Goal: Task Accomplishment & Management: Manage account settings

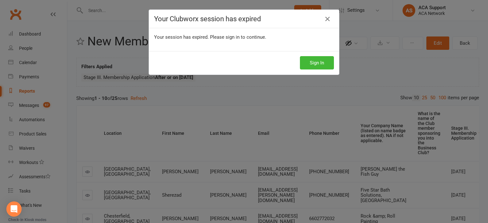
scroll to position [45, 0]
click at [309, 62] on button "Sign In" at bounding box center [317, 62] width 34 height 13
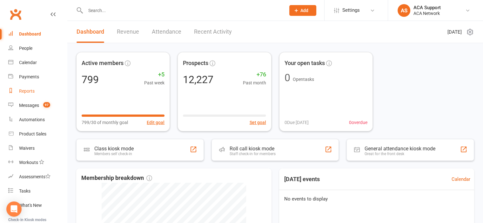
click at [25, 90] on div "Reports" at bounding box center [27, 91] width 16 height 5
select select "100"
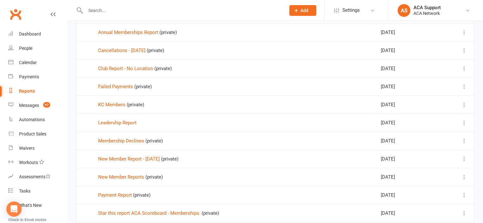
scroll to position [219, 0]
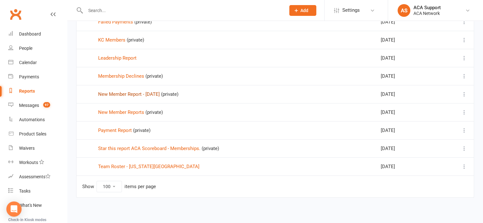
click at [122, 94] on link "New Member Report - [DATE]" at bounding box center [129, 95] width 62 height 6
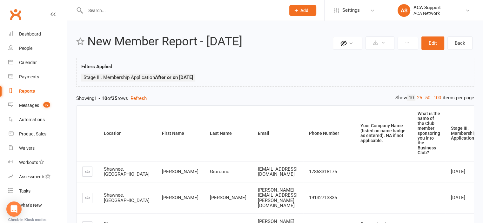
click at [27, 89] on div "Reports" at bounding box center [27, 91] width 16 height 5
select select "100"
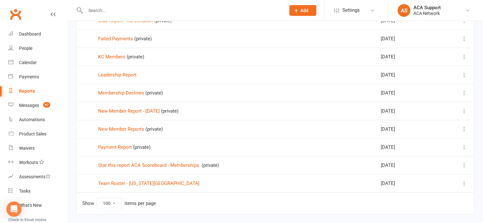
scroll to position [219, 0]
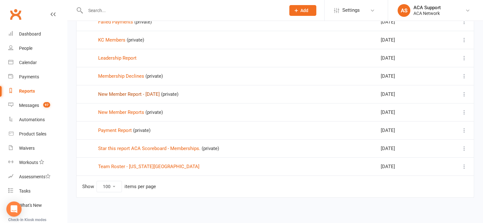
click at [116, 93] on link "New Member Report - [DATE]" at bounding box center [129, 95] width 62 height 6
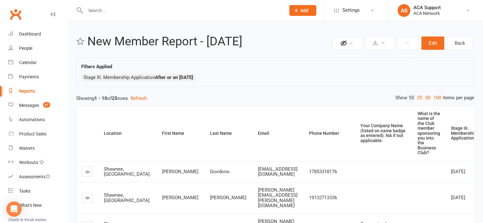
click at [24, 91] on div "Reports" at bounding box center [27, 91] width 16 height 5
select select "100"
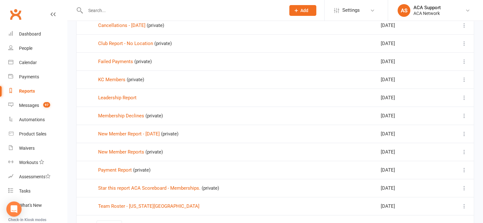
scroll to position [219, 0]
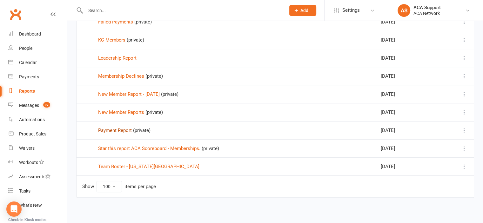
click at [112, 128] on link "Payment Report" at bounding box center [115, 131] width 34 height 6
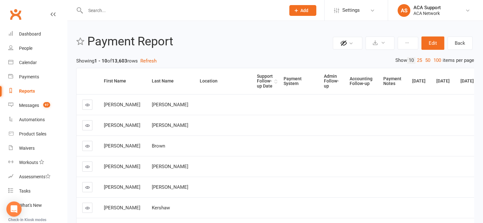
click at [257, 79] on div "Support Follow-up Date" at bounding box center [265, 81] width 16 height 15
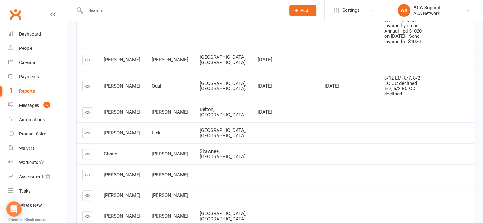
scroll to position [194, 0]
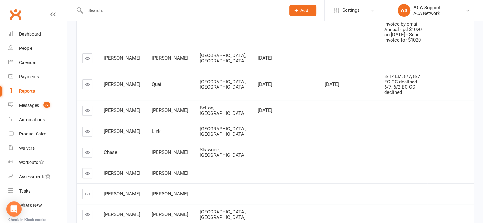
click at [86, 61] on icon at bounding box center [87, 58] width 5 height 5
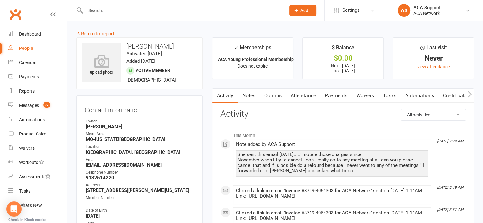
click at [245, 95] on link "Notes" at bounding box center [249, 96] width 22 height 15
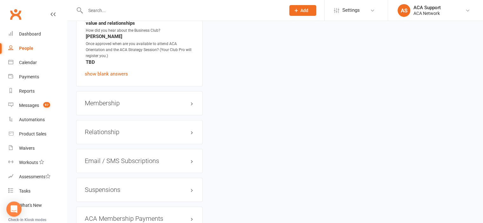
scroll to position [962, 0]
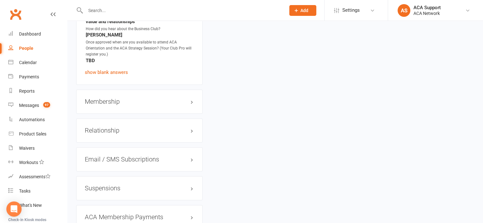
click at [175, 105] on h3 "Membership" at bounding box center [139, 101] width 109 height 7
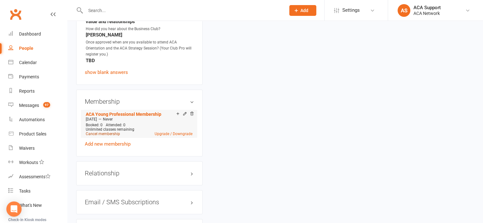
click at [102, 136] on link "Cancel membership" at bounding box center [103, 134] width 34 height 4
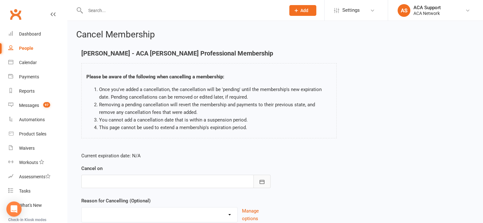
click at [261, 180] on icon "button" at bounding box center [262, 182] width 6 height 6
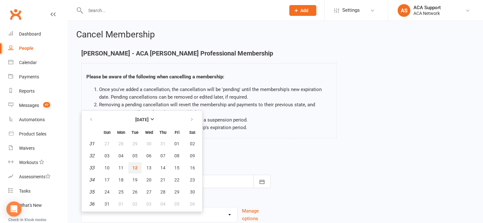
click at [133, 167] on span "12" at bounding box center [135, 168] width 5 height 5
type input "[DATE]"
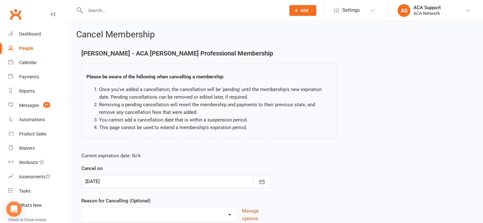
scroll to position [51, 0]
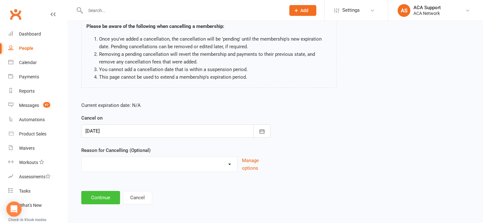
click at [93, 198] on button "Continue" at bounding box center [100, 197] width 39 height 13
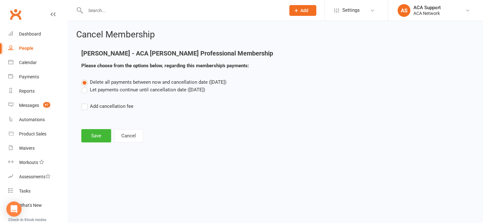
scroll to position [0, 0]
click at [93, 134] on button "Save" at bounding box center [96, 135] width 30 height 13
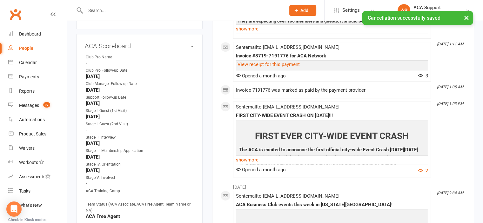
scroll to position [370, 0]
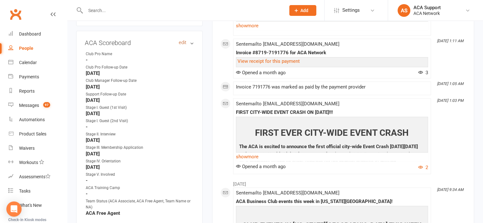
click at [182, 44] on link "edit" at bounding box center [183, 42] width 8 height 5
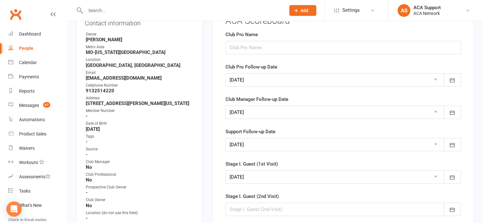
scroll to position [49, 0]
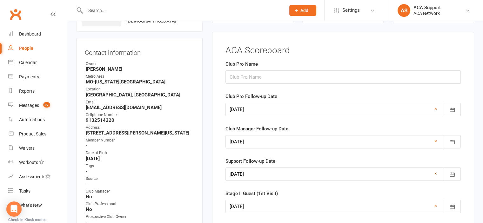
click at [436, 171] on link "×" at bounding box center [436, 174] width 3 height 8
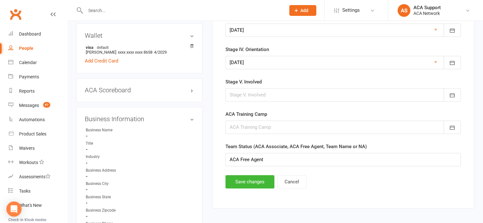
scroll to position [325, 0]
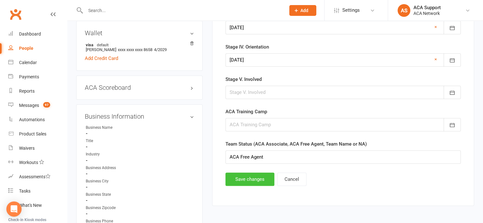
click at [242, 176] on button "Save changes" at bounding box center [250, 179] width 49 height 13
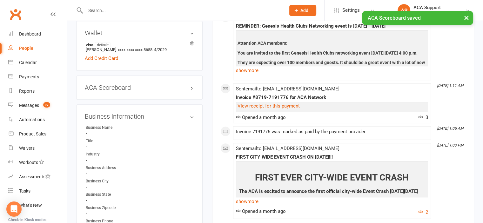
scroll to position [0, 0]
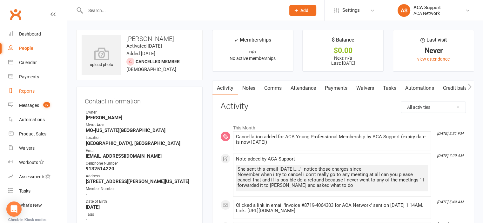
click at [25, 91] on div "Reports" at bounding box center [27, 91] width 16 height 5
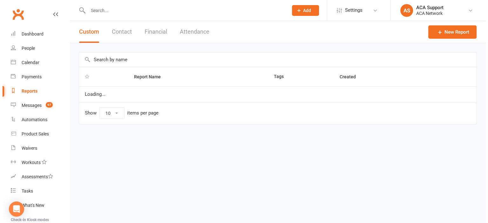
select select "100"
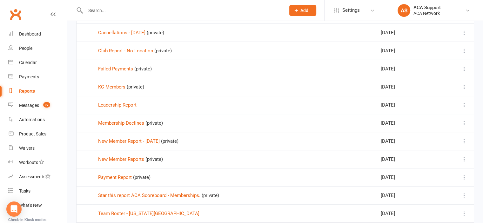
scroll to position [219, 0]
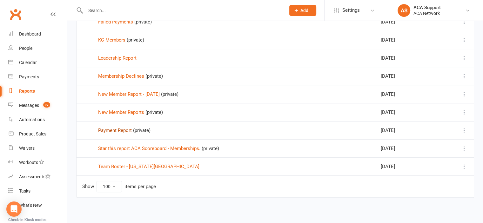
click at [114, 128] on link "Payment Report" at bounding box center [115, 131] width 34 height 6
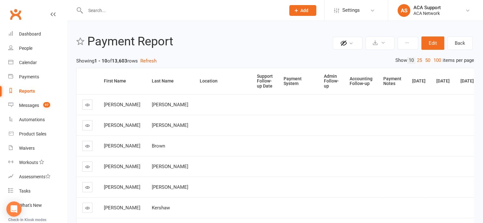
click at [194, 86] on th "Location" at bounding box center [222, 81] width 57 height 26
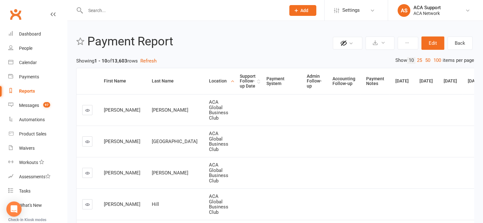
click at [240, 78] on div "Support Follow-up Date" at bounding box center [248, 81] width 16 height 15
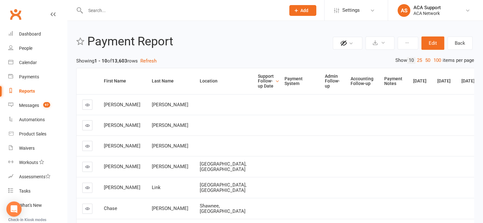
click at [258, 78] on div "Support Follow-up Date" at bounding box center [266, 81] width 16 height 15
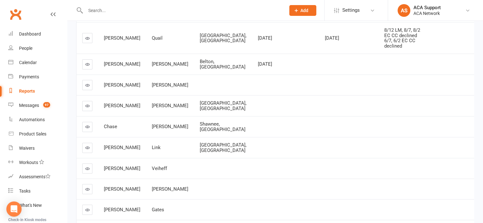
scroll to position [220, 0]
click at [86, 40] on icon at bounding box center [87, 37] width 5 height 5
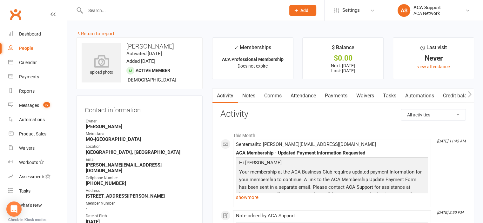
click at [248, 95] on link "Notes" at bounding box center [249, 96] width 22 height 15
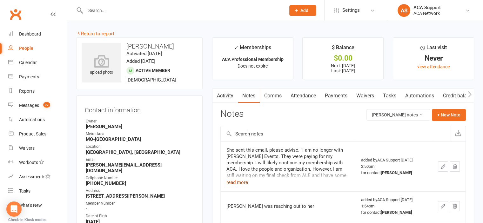
click at [233, 180] on button "read more" at bounding box center [238, 183] width 22 height 8
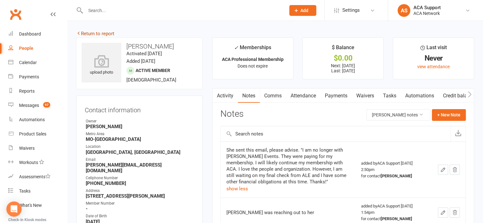
click at [85, 32] on link "Return to report" at bounding box center [95, 34] width 38 height 6
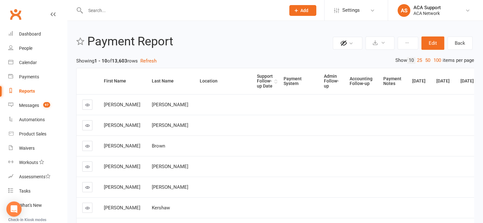
click at [257, 81] on div "Support Follow-up Date" at bounding box center [265, 81] width 16 height 15
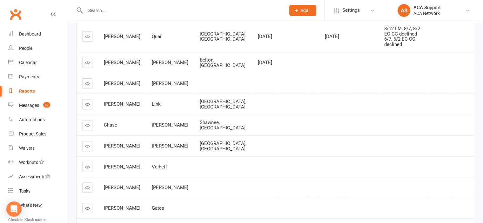
scroll to position [221, 0]
click at [86, 65] on icon at bounding box center [87, 62] width 5 height 5
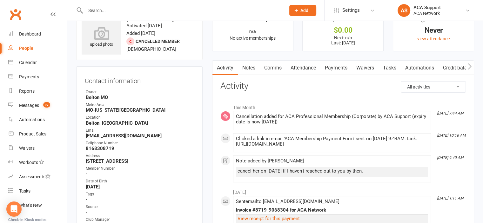
scroll to position [23, 0]
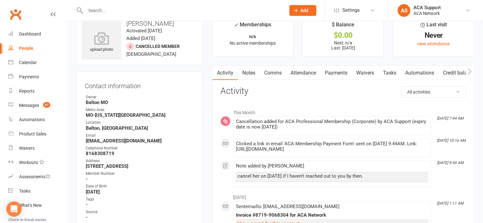
click at [248, 73] on link "Notes" at bounding box center [249, 73] width 22 height 15
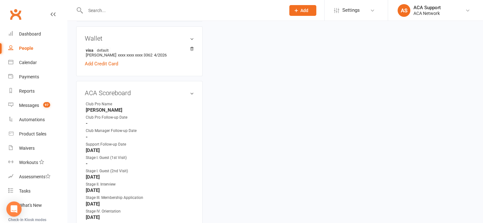
scroll to position [329, 0]
click at [181, 92] on link "edit" at bounding box center [183, 91] width 8 height 5
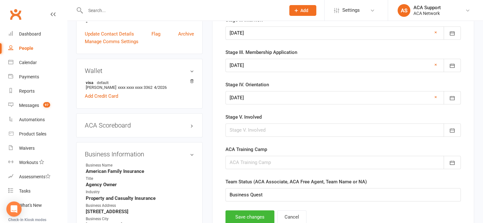
scroll to position [301, 0]
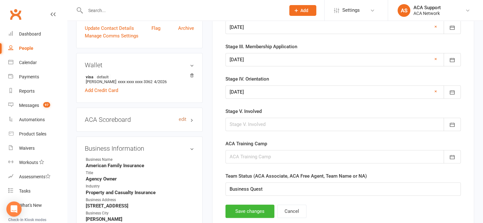
click at [180, 120] on link "edit" at bounding box center [183, 119] width 8 height 5
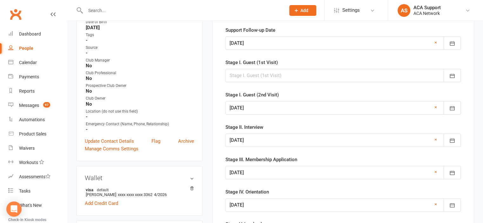
scroll to position [189, 0]
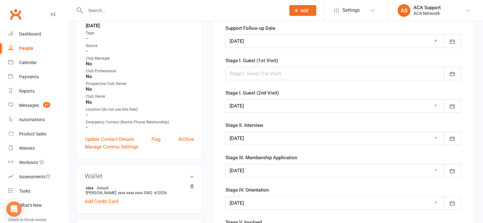
click at [435, 39] on link "×" at bounding box center [436, 41] width 3 height 8
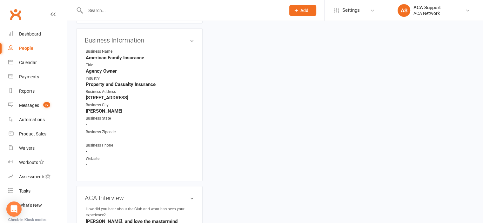
scroll to position [385, 0]
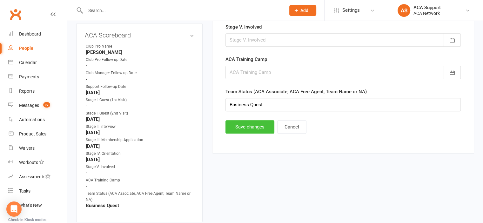
click at [239, 123] on button "Save changes" at bounding box center [250, 126] width 49 height 13
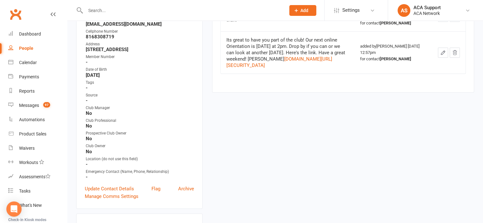
scroll to position [0, 0]
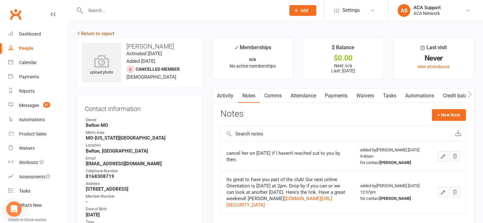
click at [84, 33] on link "Return to report" at bounding box center [95, 34] width 38 height 6
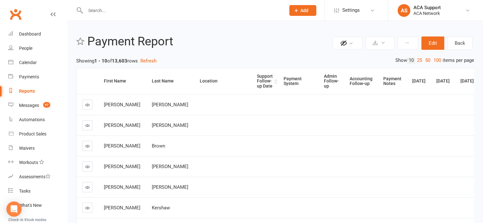
click at [257, 84] on div "Support Follow-up Date" at bounding box center [265, 81] width 16 height 15
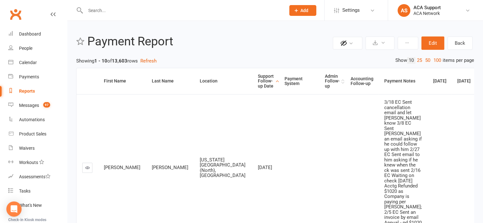
click at [325, 78] on div "Admin Follow-up" at bounding box center [332, 81] width 15 height 15
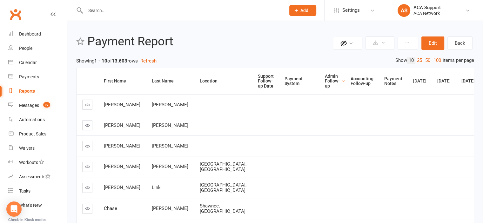
click at [325, 78] on div "Admin Follow-up" at bounding box center [332, 81] width 15 height 15
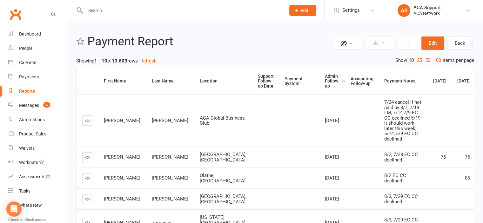
click at [86, 123] on icon at bounding box center [87, 121] width 5 height 5
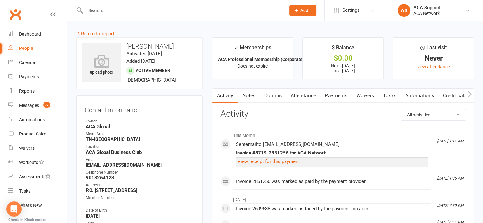
click at [334, 93] on link "Payments" at bounding box center [336, 96] width 31 height 15
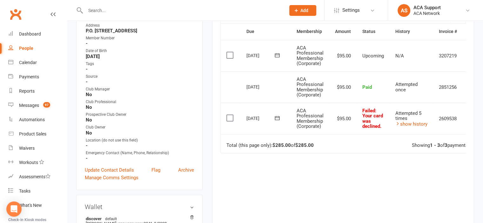
scroll to position [155, 0]
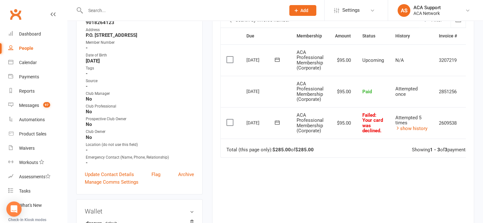
click at [276, 121] on icon at bounding box center [277, 122] width 6 height 6
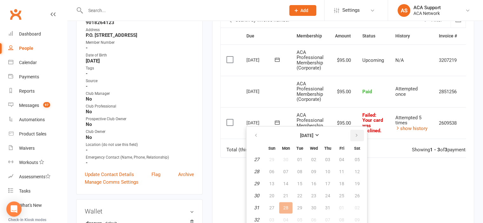
click at [355, 134] on icon "button" at bounding box center [357, 135] width 4 height 5
click at [301, 181] on span "12" at bounding box center [299, 183] width 5 height 5
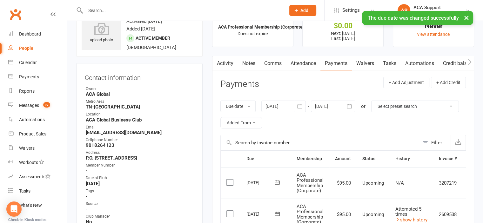
scroll to position [0, 0]
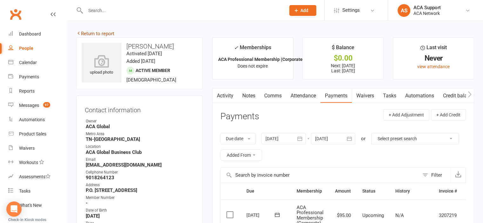
click at [85, 33] on link "Return to report" at bounding box center [95, 34] width 38 height 6
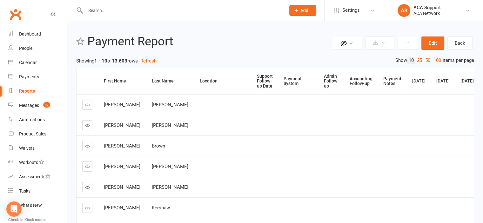
click at [324, 83] on div "Admin Follow-up" at bounding box center [331, 81] width 15 height 15
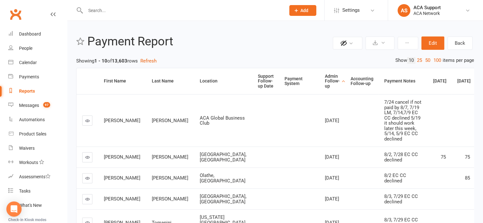
click at [86, 160] on icon at bounding box center [87, 157] width 5 height 5
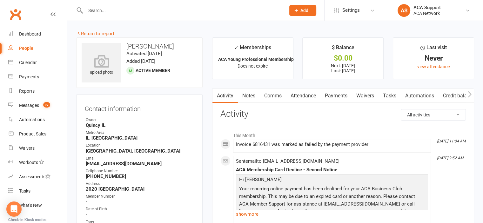
click at [336, 97] on link "Payments" at bounding box center [336, 96] width 31 height 15
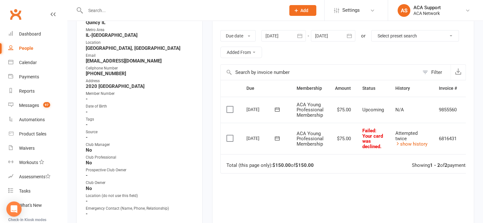
scroll to position [118, 0]
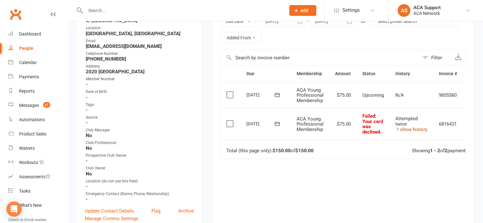
click at [414, 128] on link "show history" at bounding box center [412, 130] width 32 height 6
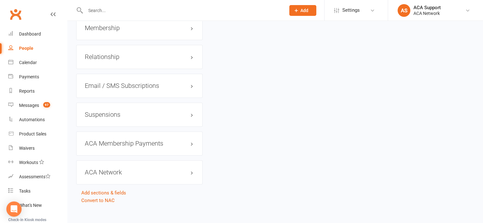
scroll to position [976, 0]
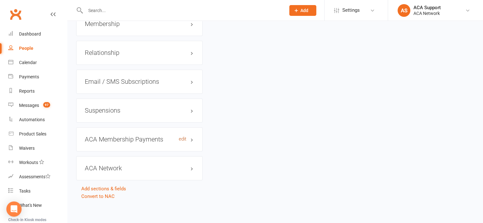
click at [180, 142] on link "edit" at bounding box center [183, 139] width 8 height 5
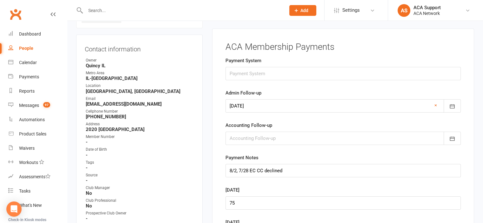
scroll to position [56, 0]
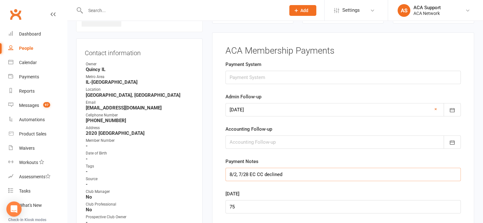
click at [229, 172] on input "8/2, 7/28 EC CC declined" at bounding box center [343, 174] width 235 height 13
type input "8/7 LM 8/2, 7/28 EC CC declined"
click at [452, 107] on icon "button" at bounding box center [452, 110] width 6 height 6
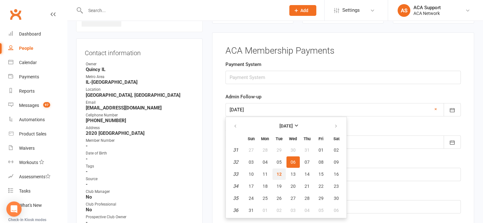
click at [277, 173] on span "12" at bounding box center [279, 174] width 5 height 5
type input "[DATE]"
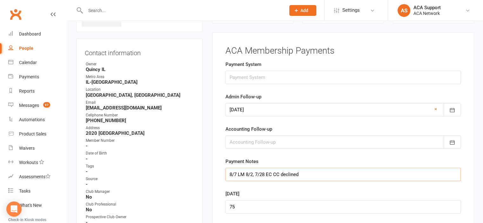
click at [228, 173] on input "8/7 LM 8/2, 7/28 EC CC declined" at bounding box center [343, 174] width 235 height 13
type input "8/12 cancel if not pd by 8/26 8/7 LM 8/2, 7/28 EC CC declined"
click at [452, 108] on icon "button" at bounding box center [452, 110] width 6 height 6
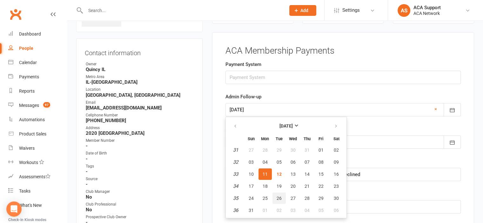
click at [277, 196] on span "26" at bounding box center [279, 198] width 5 height 5
type input "[DATE]"
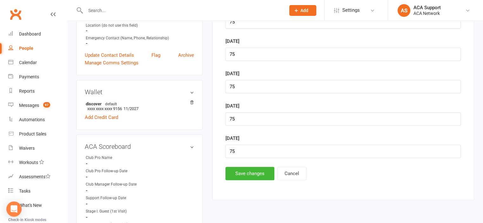
scroll to position [280, 0]
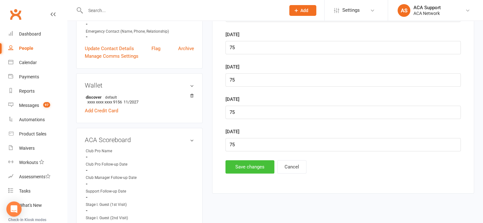
click at [261, 163] on button "Save changes" at bounding box center [250, 166] width 49 height 13
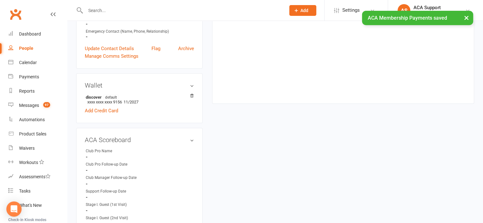
scroll to position [0, 0]
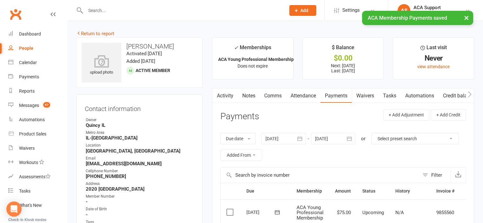
click at [247, 95] on link "Notes" at bounding box center [249, 96] width 22 height 15
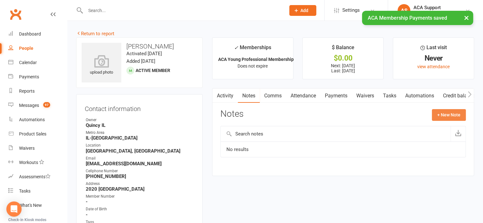
click at [451, 112] on button "+ New Note" at bounding box center [449, 114] width 34 height 11
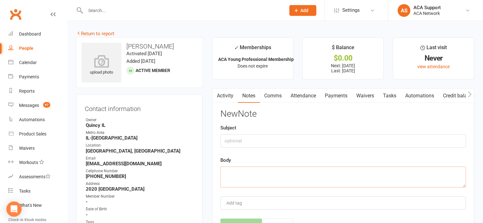
click at [237, 174] on textarea at bounding box center [344, 177] width 246 height 21
type textarea "Will be canceled 8/26 if not pd"
click at [236, 219] on button "Save Note" at bounding box center [242, 225] width 42 height 13
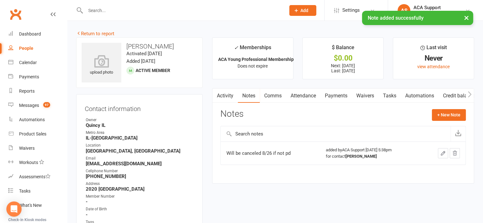
click at [272, 94] on link "Comms" at bounding box center [273, 96] width 26 height 15
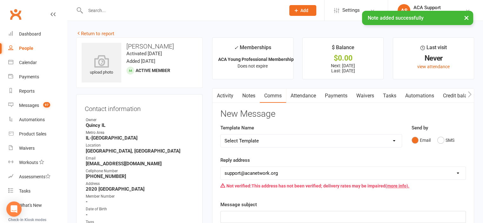
click at [269, 139] on select "Select Template [Email] ACA Club Life Email [Email] Club Coffee Message [Email]…" at bounding box center [311, 141] width 181 height 13
select select "6"
click at [221, 135] on select "Select Template [Email] ACA Club Life Email [Email] Club Coffee Message [Email]…" at bounding box center [311, 141] width 181 height 13
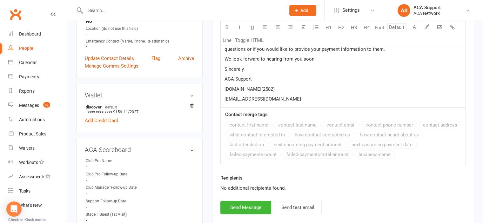
scroll to position [282, 0]
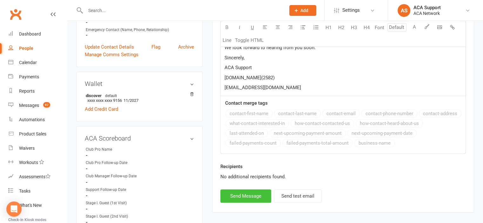
click at [253, 194] on button "Send Message" at bounding box center [246, 196] width 51 height 13
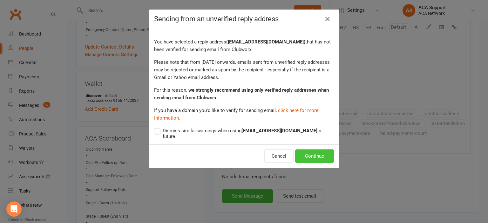
click at [316, 150] on button "Continue" at bounding box center [314, 156] width 39 height 13
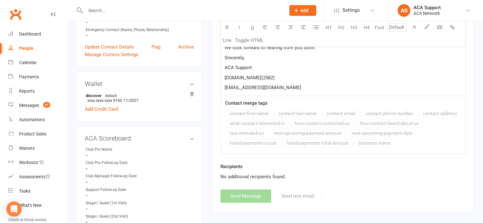
select select
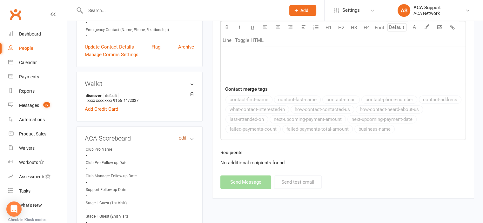
click at [184, 139] on link "edit" at bounding box center [183, 138] width 8 height 5
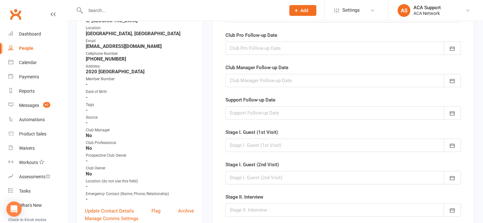
scroll to position [56, 0]
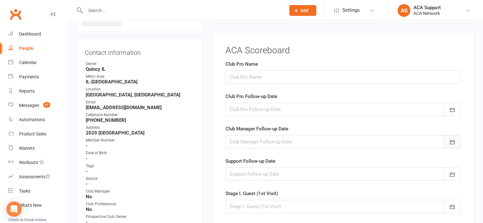
click at [452, 143] on icon "button" at bounding box center [452, 142] width 6 height 6
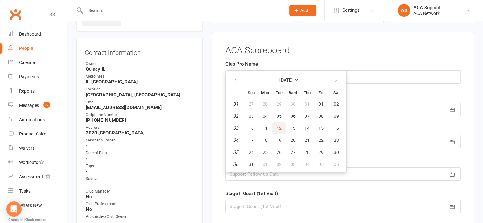
click at [278, 126] on span "12" at bounding box center [279, 128] width 5 height 5
type input "[DATE]"
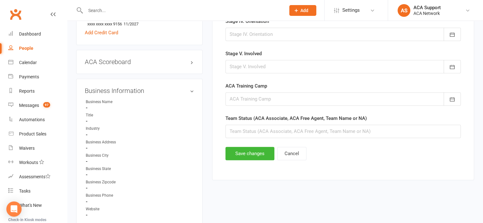
scroll to position [364, 0]
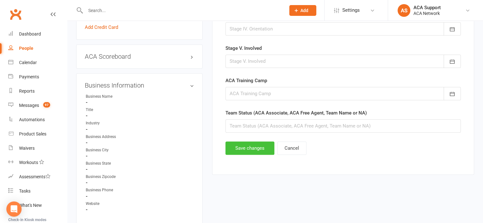
click at [252, 145] on button "Save changes" at bounding box center [250, 148] width 49 height 13
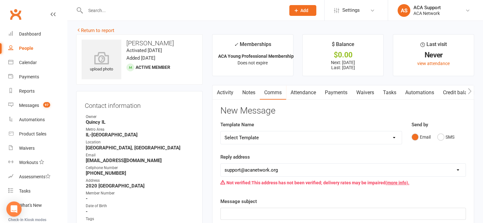
scroll to position [0, 0]
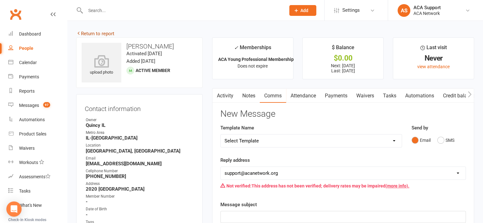
click at [85, 33] on link "Return to report" at bounding box center [95, 34] width 38 height 6
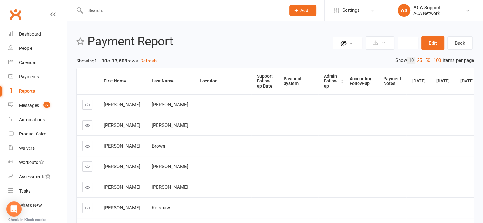
click at [318, 81] on th "Admin Follow-up" at bounding box center [331, 81] width 26 height 26
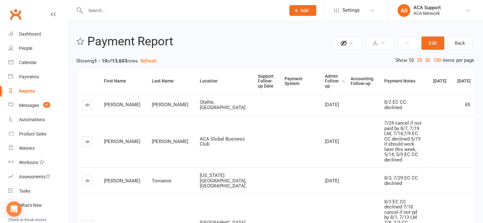
click at [84, 104] on link at bounding box center [87, 105] width 10 height 10
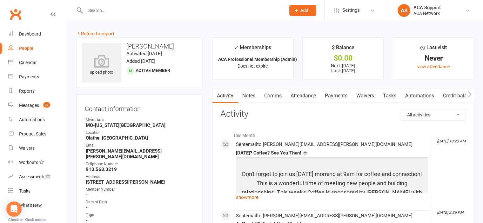
click at [335, 94] on link "Payments" at bounding box center [336, 96] width 31 height 15
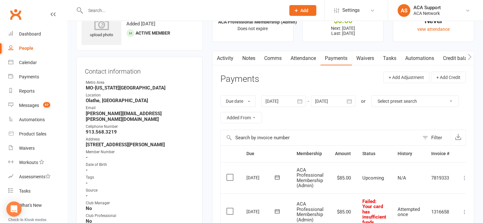
scroll to position [32, 0]
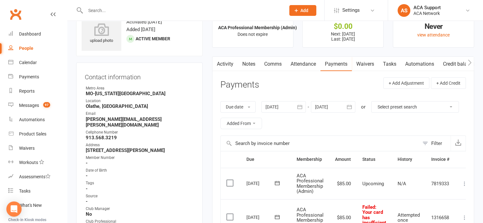
click at [271, 63] on link "Comms" at bounding box center [273, 64] width 26 height 15
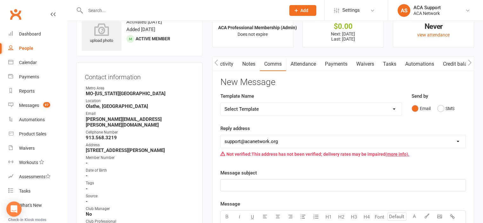
click at [270, 110] on select "Select Template [Email] ACA Club Life Email [Email] Club Coffee Message [Email]…" at bounding box center [311, 109] width 181 height 13
select select "4"
click at [221, 103] on select "Select Template [Email] ACA Club Life Email [Email] Club Coffee Message [Email]…" at bounding box center [311, 109] width 181 height 13
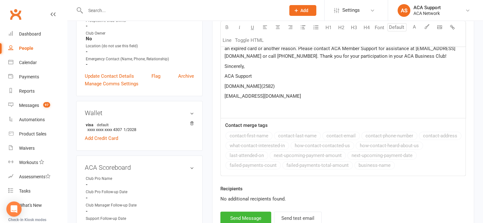
scroll to position [247, 0]
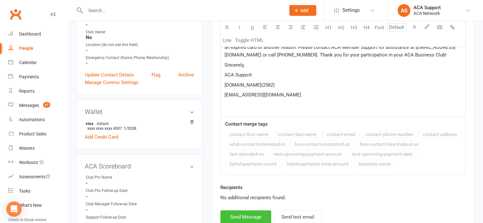
click at [235, 213] on button "Send Message" at bounding box center [246, 217] width 51 height 13
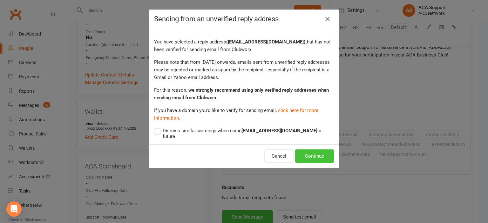
click at [304, 151] on button "Continue" at bounding box center [314, 156] width 39 height 13
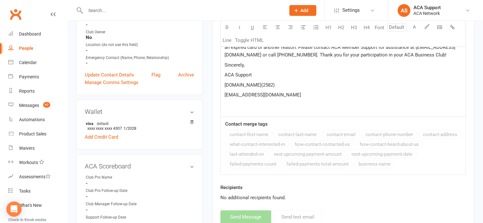
select select
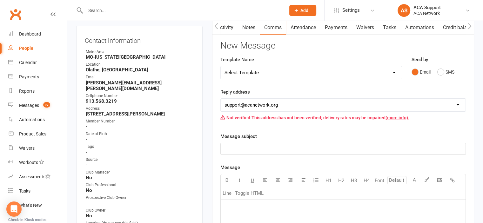
scroll to position [70, 0]
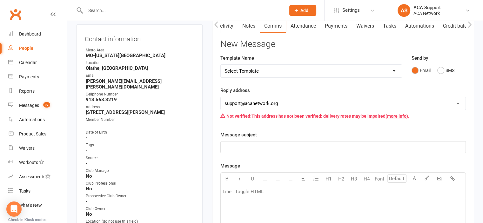
click at [228, 25] on link "Activity" at bounding box center [225, 26] width 25 height 15
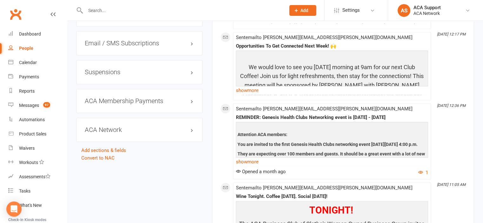
scroll to position [999, 0]
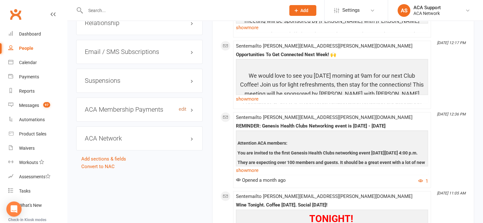
click at [184, 107] on link "edit" at bounding box center [183, 109] width 8 height 5
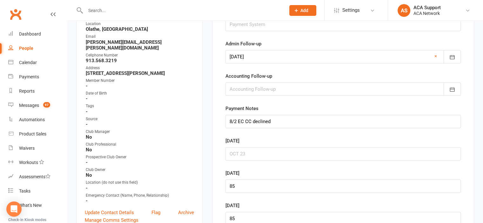
scroll to position [56, 0]
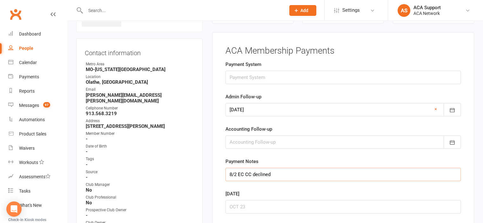
click at [228, 173] on input "8/2 EC CC declined" at bounding box center [343, 174] width 235 height 13
type input "8/7, 8/2 EC CC declined"
click at [453, 108] on icon "button" at bounding box center [452, 110] width 5 height 4
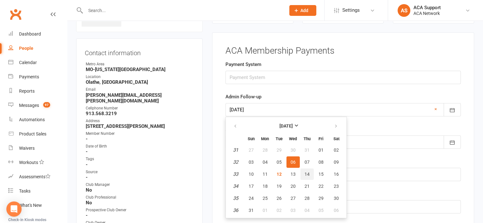
click at [307, 173] on span "14" at bounding box center [307, 174] width 5 height 5
type input "[DATE]"
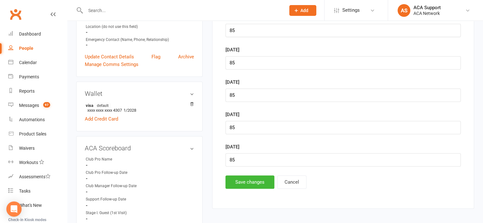
scroll to position [271, 0]
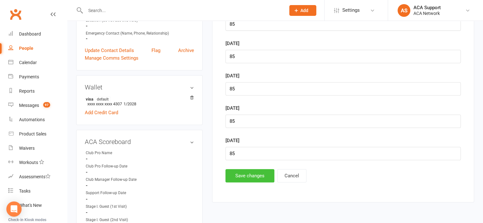
click at [243, 172] on button "Save changes" at bounding box center [250, 175] width 49 height 13
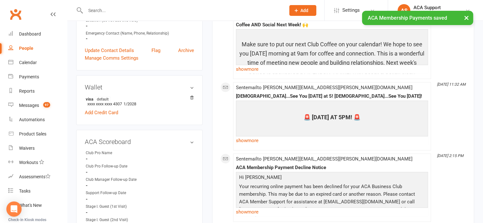
scroll to position [0, 0]
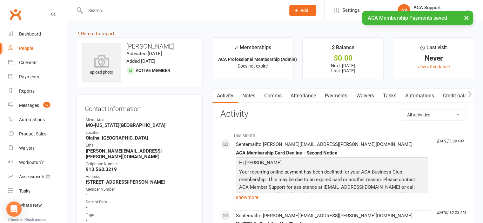
click at [92, 32] on link "Return to report" at bounding box center [95, 34] width 38 height 6
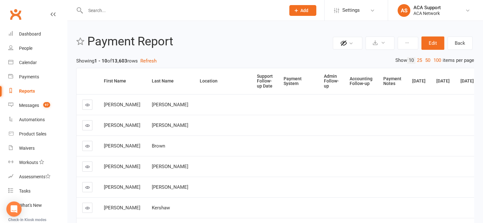
click at [324, 87] on div "Admin Follow-up" at bounding box center [331, 81] width 15 height 15
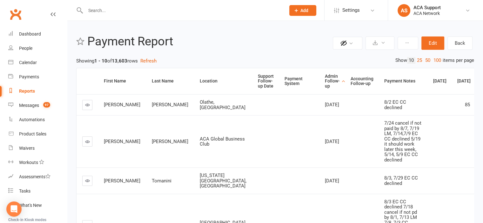
click at [87, 183] on icon at bounding box center [87, 181] width 5 height 5
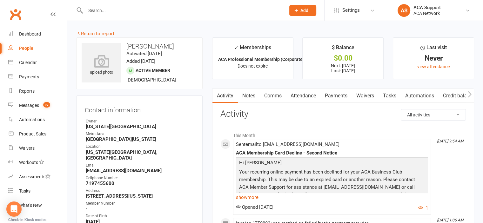
click at [332, 96] on link "Payments" at bounding box center [336, 96] width 31 height 15
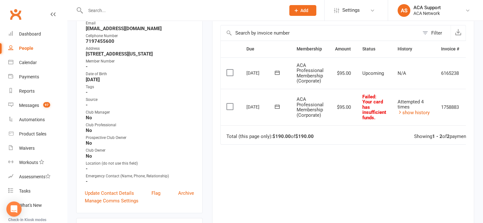
scroll to position [144, 0]
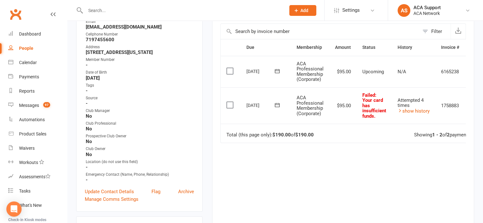
click at [277, 105] on icon at bounding box center [277, 105] width 6 height 6
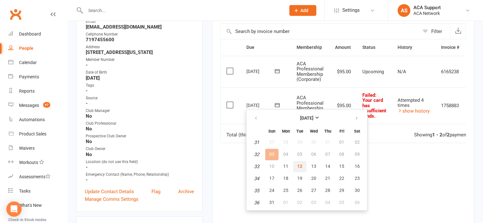
drag, startPoint x: 298, startPoint y: 164, endPoint x: 271, endPoint y: 25, distance: 141.9
click at [298, 164] on span "12" at bounding box center [299, 166] width 5 height 5
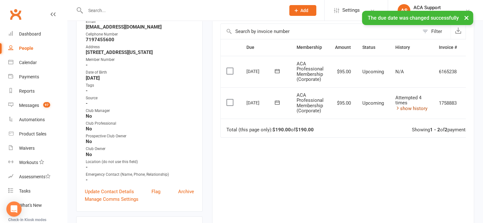
click at [410, 108] on link "show history" at bounding box center [412, 109] width 32 height 6
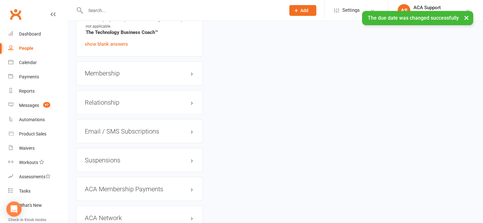
scroll to position [1154, 0]
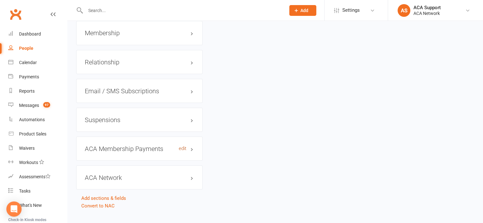
click at [182, 146] on link "edit" at bounding box center [183, 148] width 8 height 5
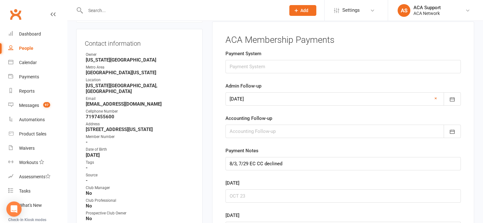
scroll to position [56, 0]
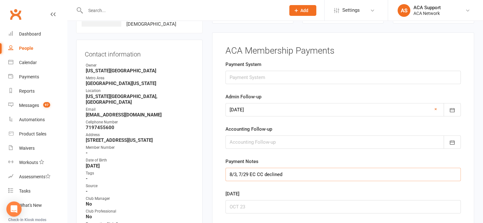
click at [228, 174] on input "8/3, 7/29 EC CC declined" at bounding box center [343, 174] width 235 height 13
type input "8/8 LM 8/3, 7/29 EC CC declined"
click at [453, 108] on icon "button" at bounding box center [452, 110] width 6 height 6
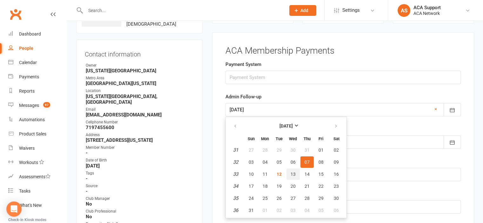
click at [291, 172] on span "13" at bounding box center [293, 174] width 5 height 5
type input "[DATE]"
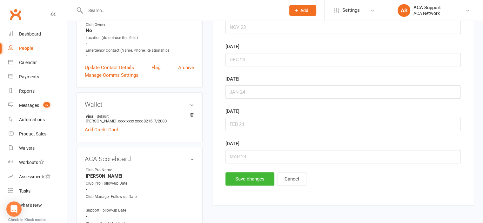
scroll to position [276, 0]
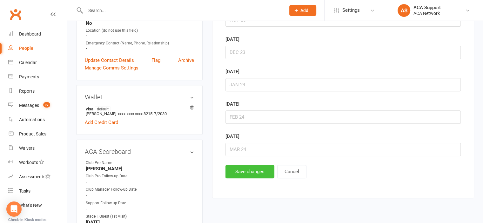
click at [245, 173] on button "Save changes" at bounding box center [250, 171] width 49 height 13
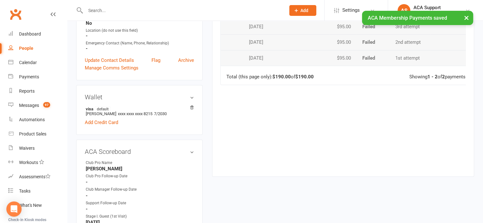
scroll to position [0, 0]
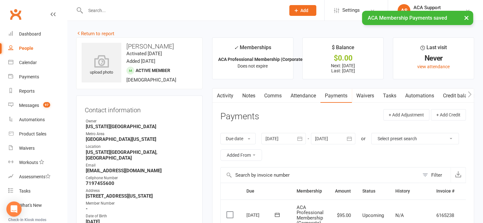
click at [275, 94] on link "Comms" at bounding box center [273, 96] width 26 height 15
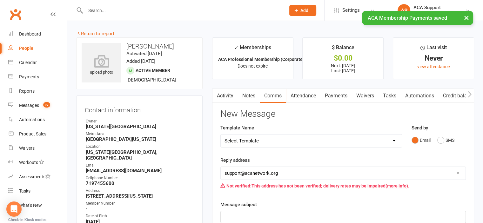
click at [261, 143] on select "Select Template [Email] ACA Club Life Email [Email] Club Coffee Message [Email]…" at bounding box center [311, 141] width 181 height 13
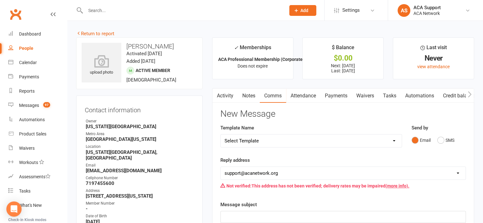
select select "5"
click at [221, 135] on select "Select Template [Email] ACA Club Life Email [Email] Club Coffee Message [Email]…" at bounding box center [311, 141] width 181 height 13
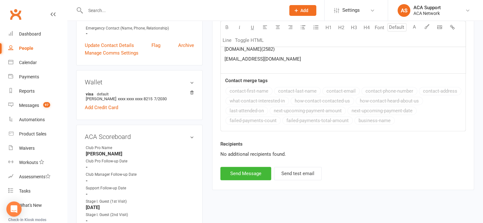
scroll to position [329, 0]
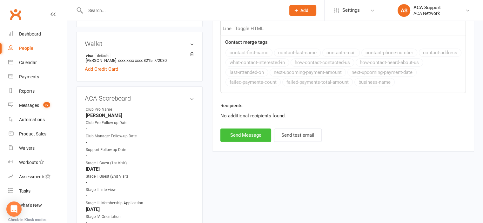
click at [234, 133] on button "Send Message" at bounding box center [246, 135] width 51 height 13
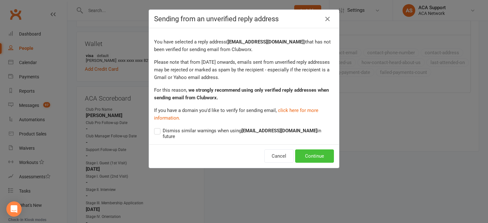
click at [313, 153] on button "Continue" at bounding box center [314, 156] width 39 height 13
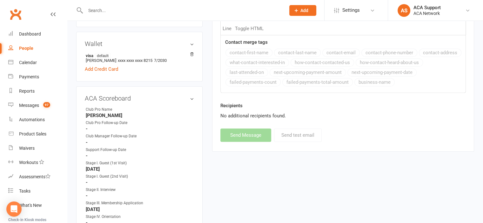
select select
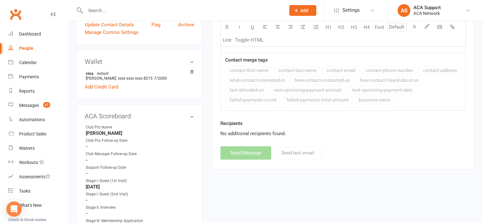
scroll to position [0, 0]
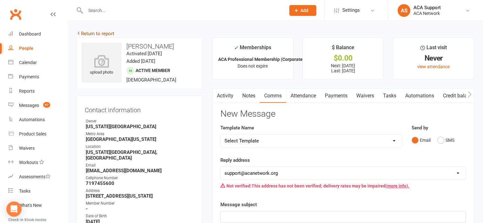
click at [88, 33] on link "Return to report" at bounding box center [95, 34] width 38 height 6
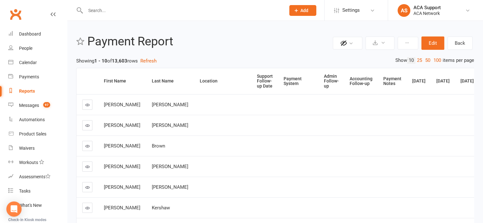
click at [324, 81] on div "Admin Follow-up" at bounding box center [331, 81] width 15 height 15
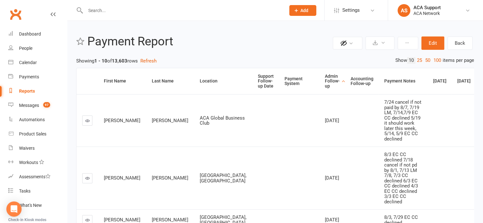
click at [85, 181] on icon at bounding box center [87, 178] width 5 height 5
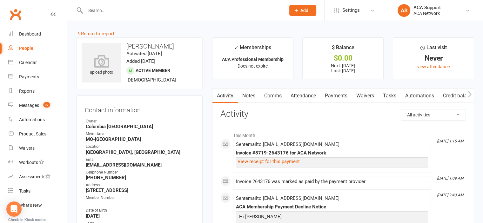
click at [337, 95] on link "Payments" at bounding box center [336, 96] width 31 height 15
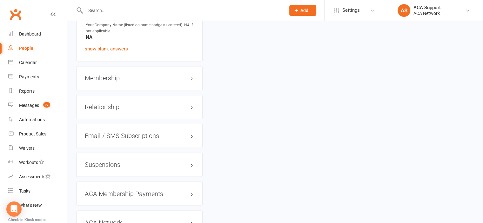
scroll to position [1078, 0]
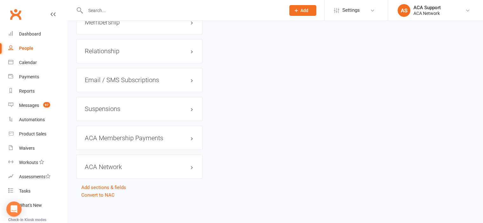
click at [181, 142] on div "ACA Membership Payments edit" at bounding box center [139, 138] width 126 height 24
click at [182, 138] on link "edit" at bounding box center [183, 137] width 8 height 5
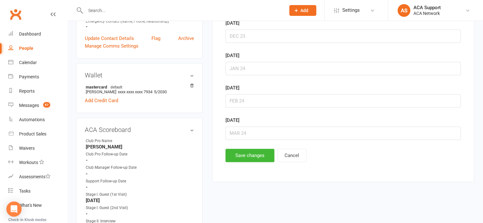
scroll to position [56, 0]
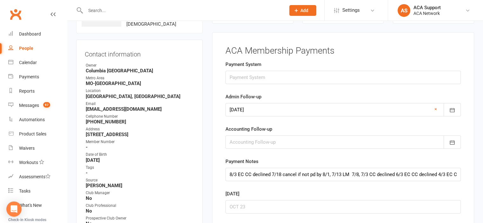
click at [435, 107] on link "×" at bounding box center [436, 110] width 3 height 8
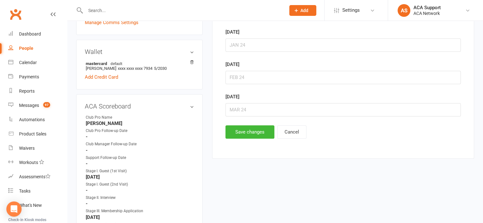
scroll to position [317, 0]
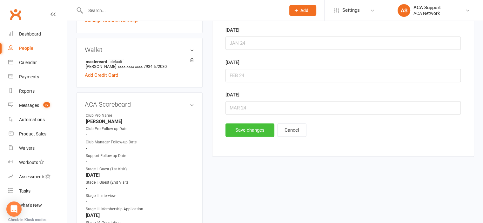
click at [251, 126] on button "Save changes" at bounding box center [250, 130] width 49 height 13
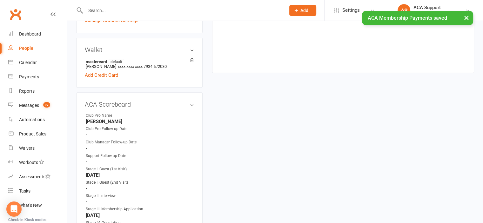
scroll to position [0, 0]
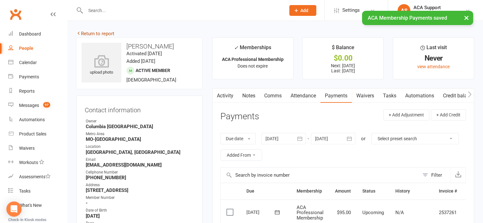
click at [88, 33] on link "Return to report" at bounding box center [95, 34] width 38 height 6
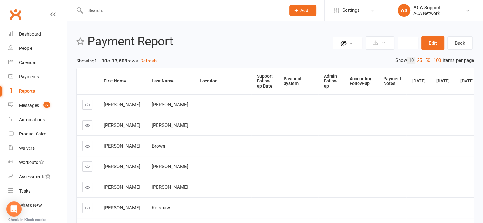
click at [324, 81] on div "Admin Follow-up" at bounding box center [331, 81] width 15 height 15
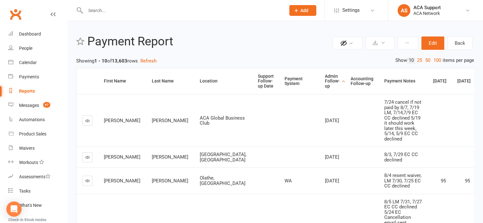
click at [86, 160] on icon at bounding box center [87, 157] width 5 height 5
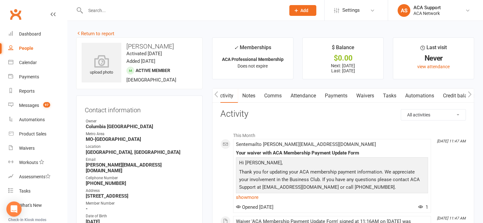
click at [344, 93] on link "Payments" at bounding box center [336, 96] width 31 height 15
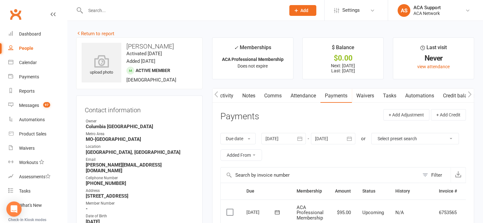
scroll to position [119, 0]
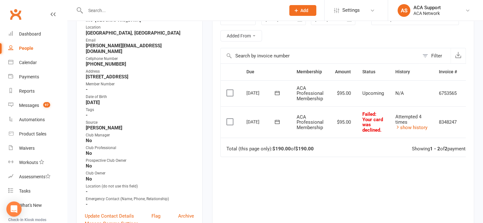
click at [277, 120] on icon at bounding box center [277, 122] width 6 height 6
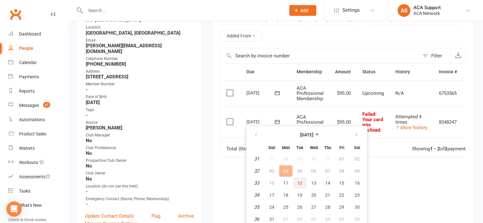
drag, startPoint x: 297, startPoint y: 181, endPoint x: 269, endPoint y: 27, distance: 157.3
click at [297, 182] on span "12" at bounding box center [299, 183] width 5 height 5
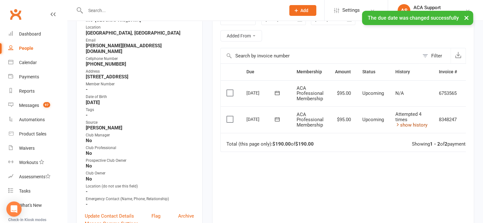
click at [411, 122] on link "show history" at bounding box center [412, 125] width 32 height 6
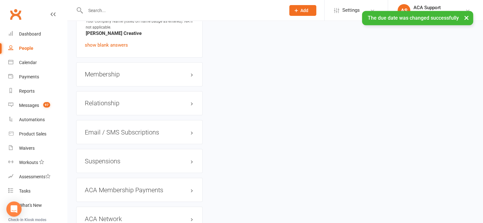
scroll to position [1103, 0]
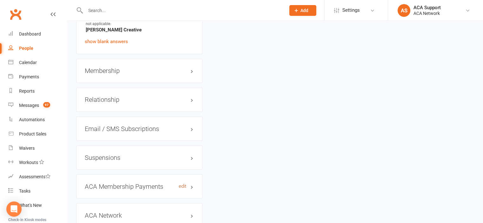
click at [181, 187] on link "edit" at bounding box center [183, 186] width 8 height 5
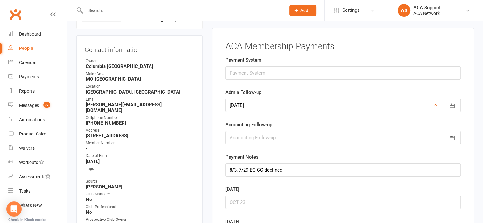
scroll to position [56, 0]
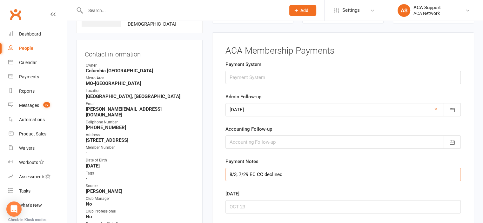
click at [228, 173] on input "8/3, 7/29 EC CC declined" at bounding box center [343, 174] width 235 height 13
type input "8/8 LM 8/3, 7/29 EC CC declined"
click at [451, 108] on icon "button" at bounding box center [452, 110] width 6 height 6
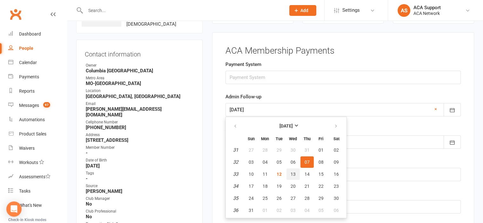
click at [292, 173] on span "13" at bounding box center [293, 174] width 5 height 5
type input "[DATE]"
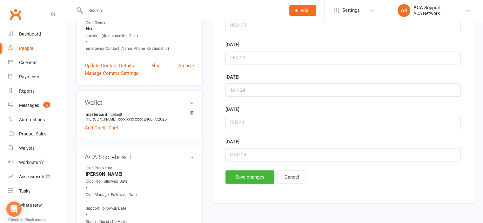
scroll to position [272, 0]
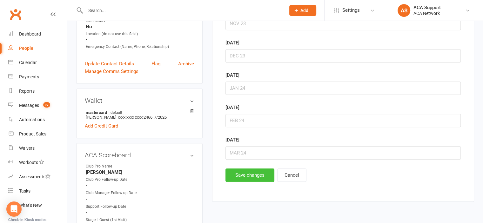
click at [252, 173] on button "Save changes" at bounding box center [250, 175] width 49 height 13
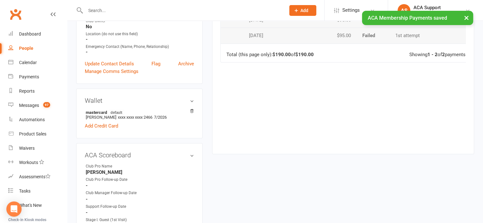
scroll to position [0, 0]
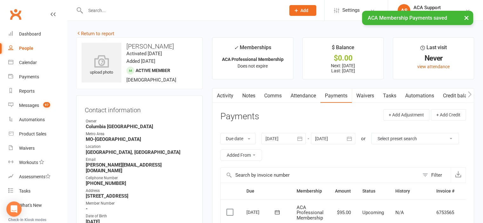
click at [275, 94] on link "Comms" at bounding box center [273, 96] width 26 height 15
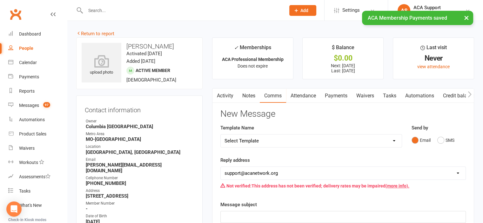
click at [278, 143] on select "Select Template [Email] ACA Club Life Email [Email] Club Coffee Message [Email]…" at bounding box center [311, 141] width 181 height 13
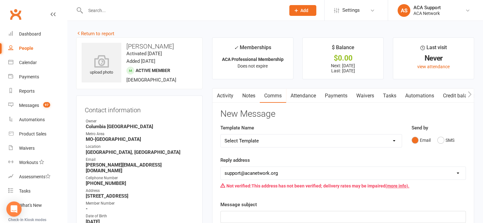
select select "5"
click at [221, 135] on select "Select Template [Email] ACA Club Life Email [Email] Club Coffee Message [Email]…" at bounding box center [311, 141] width 181 height 13
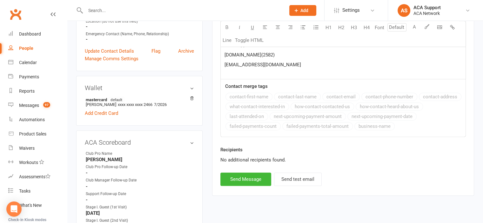
scroll to position [289, 0]
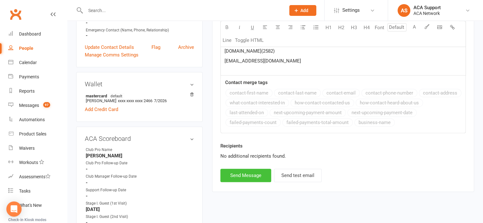
click at [239, 171] on button "Send Message" at bounding box center [246, 175] width 51 height 13
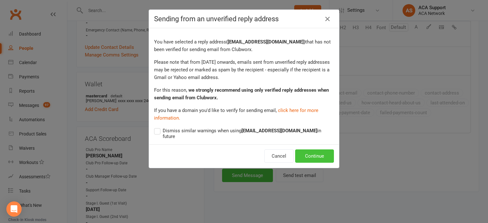
click at [310, 150] on button "Continue" at bounding box center [314, 156] width 39 height 13
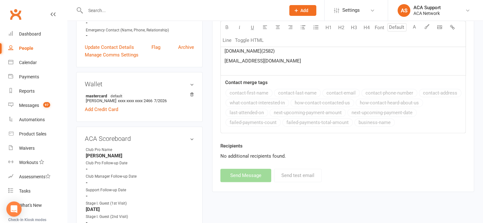
select select
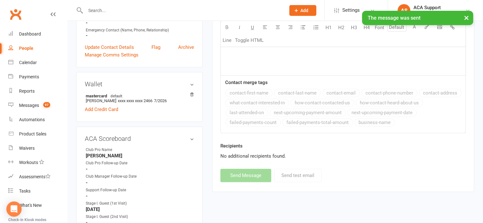
scroll to position [0, 0]
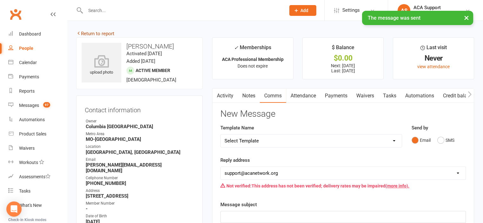
click at [87, 33] on link "Return to report" at bounding box center [95, 34] width 38 height 6
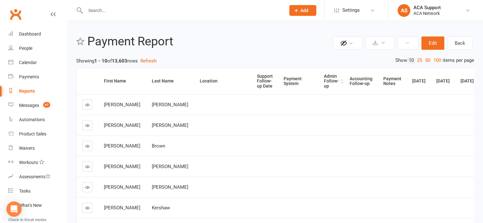
click at [324, 79] on div "Admin Follow-up" at bounding box center [331, 81] width 15 height 15
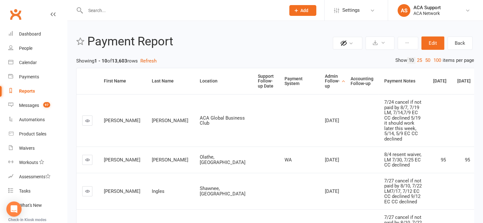
click at [87, 162] on icon at bounding box center [87, 160] width 5 height 5
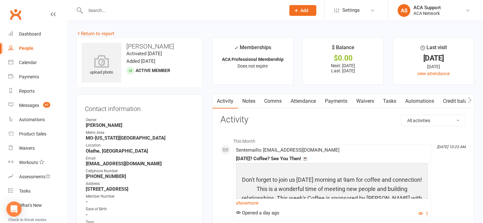
click at [335, 102] on link "Payments" at bounding box center [336, 101] width 31 height 15
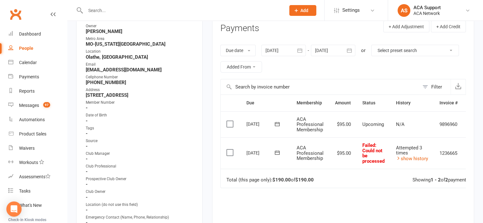
scroll to position [97, 0]
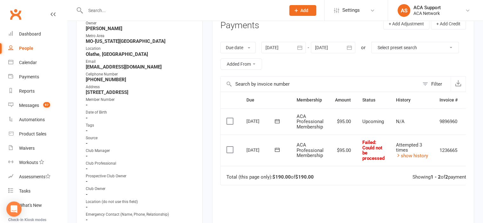
click at [276, 149] on icon at bounding box center [277, 150] width 6 height 6
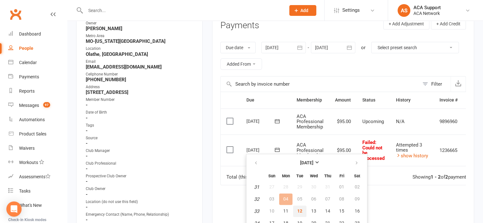
click at [300, 209] on span "12" at bounding box center [299, 211] width 5 height 5
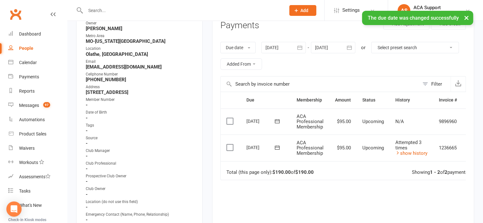
scroll to position [0, 0]
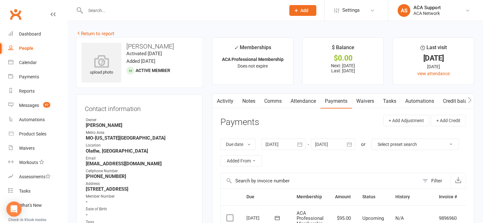
click at [369, 96] on link "Waivers" at bounding box center [365, 101] width 27 height 15
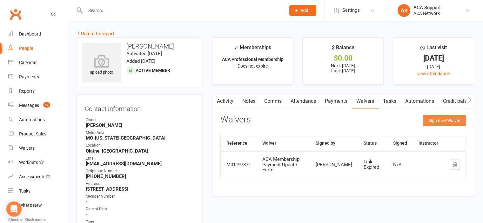
click at [442, 119] on button "Sign new Waiver" at bounding box center [444, 120] width 43 height 11
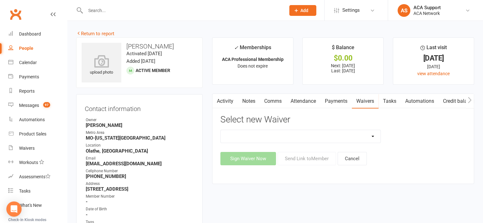
click at [301, 137] on select "ACA Business Club Membership Application ACA Membership Payment Update Form" at bounding box center [301, 136] width 160 height 13
select select "10856"
click at [221, 130] on select "ACA Business Club Membership Application ACA Membership Payment Update Form" at bounding box center [301, 136] width 160 height 13
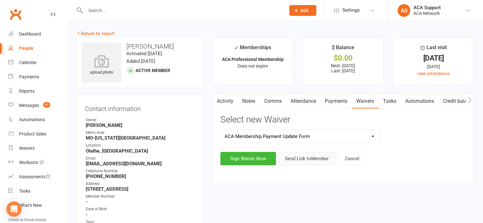
click at [302, 160] on button "Send Link to Member" at bounding box center [307, 158] width 58 height 13
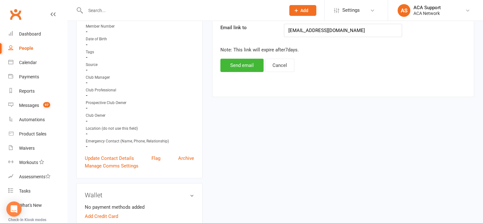
scroll to position [172, 0]
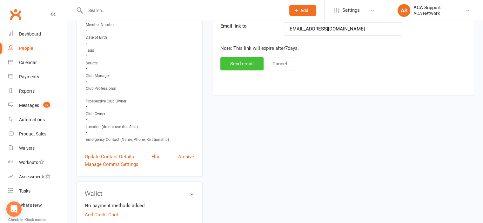
click at [244, 60] on button "Send email" at bounding box center [242, 63] width 43 height 13
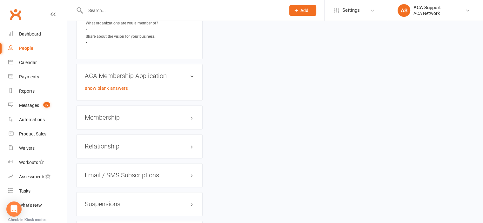
scroll to position [979, 0]
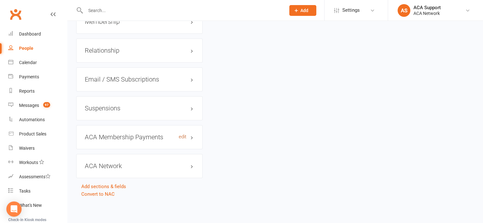
click at [183, 138] on link "edit" at bounding box center [183, 136] width 8 height 5
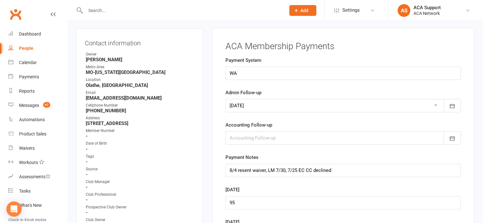
scroll to position [62, 0]
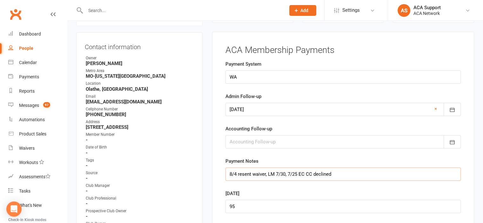
click at [228, 172] on input "8/4 resent waiver, LM 7/30, 7/25 EC CC declined" at bounding box center [343, 174] width 235 height 13
type input "8/12 resent waiver again 8/4 resent waiver, LM 7/30, 7/25 EC CC declined"
click at [453, 108] on icon "button" at bounding box center [452, 110] width 6 height 6
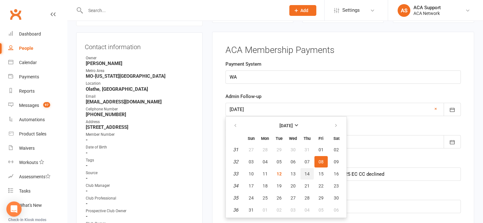
click at [308, 172] on span "14" at bounding box center [307, 174] width 5 height 5
type input "[DATE]"
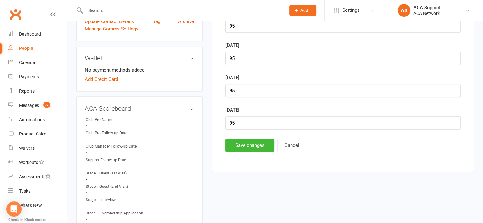
scroll to position [310, 0]
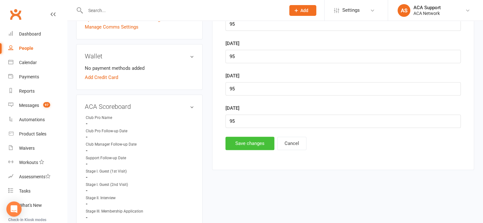
click at [242, 140] on button "Save changes" at bounding box center [250, 143] width 49 height 13
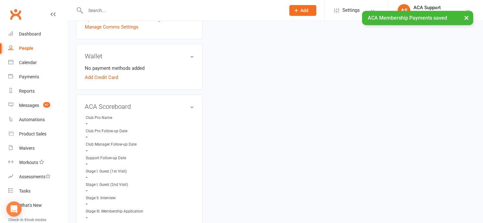
scroll to position [0, 0]
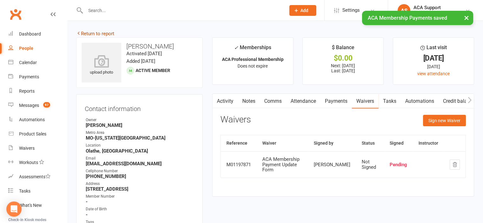
click at [87, 33] on link "Return to report" at bounding box center [95, 34] width 38 height 6
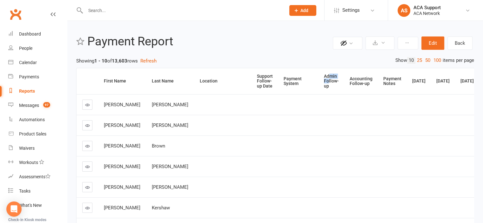
click at [324, 78] on div "Admin Follow-up" at bounding box center [331, 81] width 15 height 15
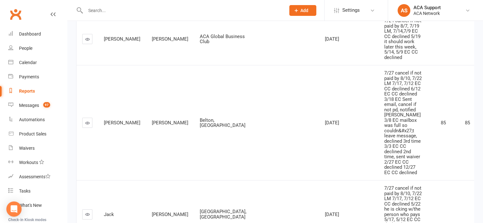
scroll to position [83, 0]
click at [85, 125] on icon at bounding box center [87, 122] width 5 height 5
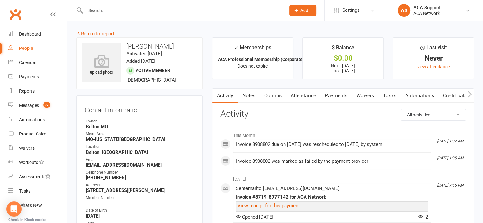
click at [332, 95] on link "Payments" at bounding box center [336, 96] width 31 height 15
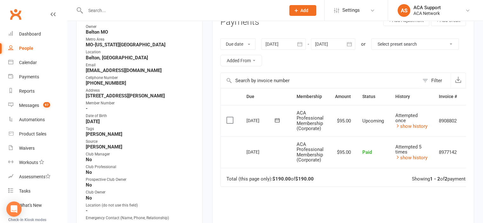
scroll to position [98, 0]
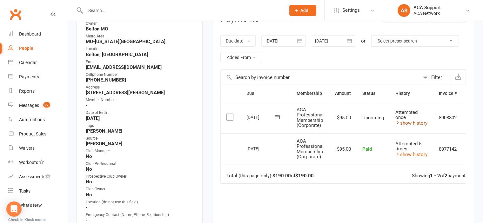
click at [405, 120] on link "show history" at bounding box center [412, 123] width 32 height 6
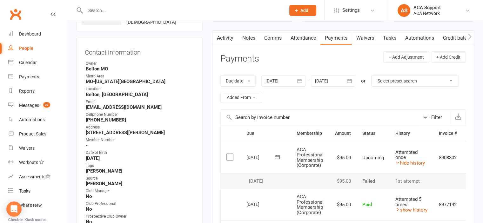
scroll to position [56, 0]
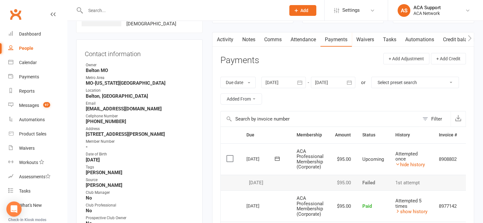
click at [271, 38] on link "Comms" at bounding box center [273, 39] width 26 height 15
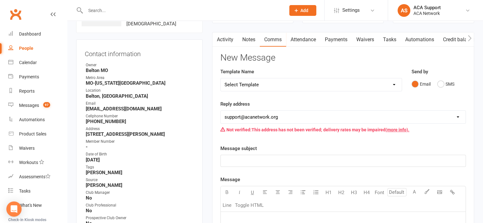
click at [256, 84] on select "Select Template [Email] ACA Club Life Email [Email] Club Coffee Message [Email]…" at bounding box center [311, 84] width 181 height 13
select select "3"
click at [221, 78] on select "Select Template [Email] ACA Club Life Email [Email] Club Coffee Message [Email]…" at bounding box center [311, 84] width 181 height 13
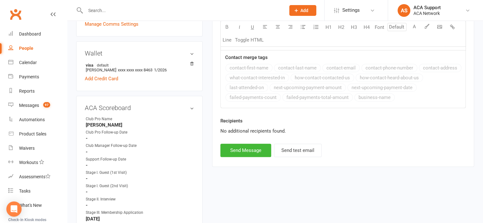
scroll to position [315, 0]
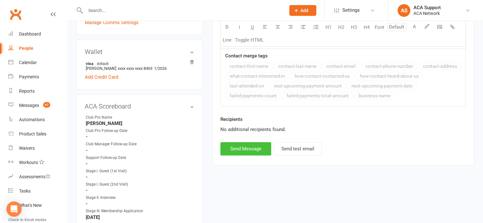
click at [240, 149] on button "Send Message" at bounding box center [246, 148] width 51 height 13
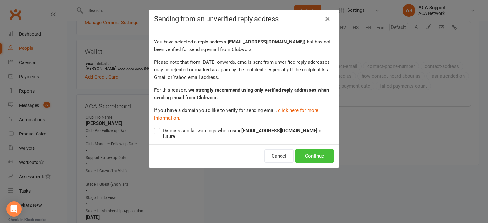
click at [310, 151] on button "Continue" at bounding box center [314, 156] width 39 height 13
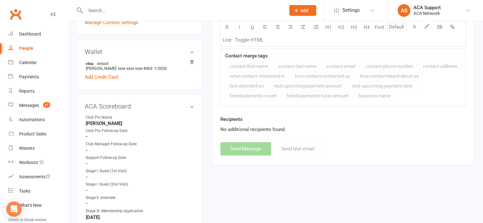
select select
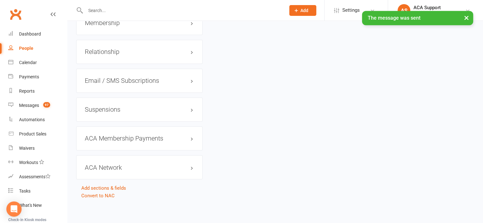
scroll to position [1061, 0]
click at [183, 140] on link "edit" at bounding box center [183, 136] width 8 height 5
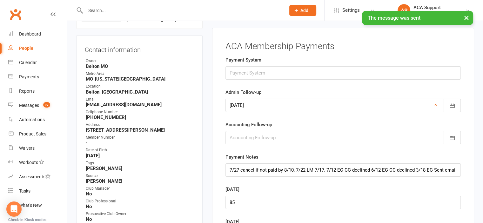
scroll to position [56, 0]
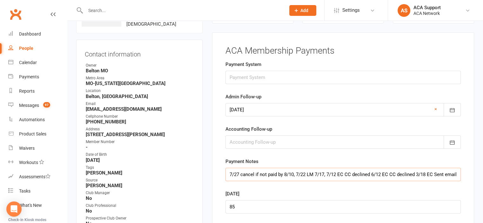
click at [228, 173] on input "7/27 cancel if not paid by 8/10, 7/22 LM 7/17, 7/12 EC CC declined 6/12 EC CC d…" at bounding box center [343, 174] width 235 height 13
type input "8/12 EC CC declined 7/27 cancel if not paid by 8/10, 7/22 LM 7/17, 7/12 EC CC d…"
click at [452, 107] on icon "button" at bounding box center [452, 110] width 6 height 6
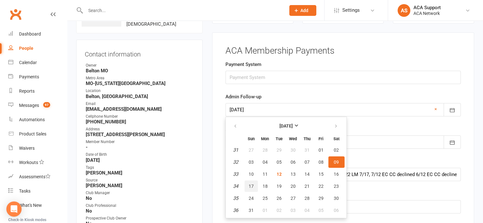
click at [249, 184] on span "17" at bounding box center [251, 186] width 5 height 5
type input "[DATE]"
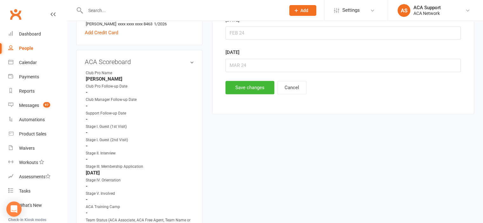
scroll to position [361, 0]
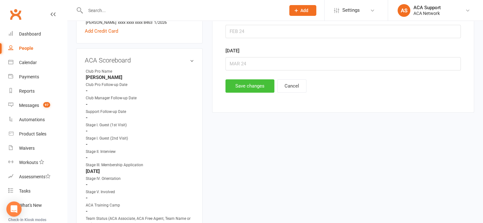
click at [236, 85] on button "Save changes" at bounding box center [250, 85] width 49 height 13
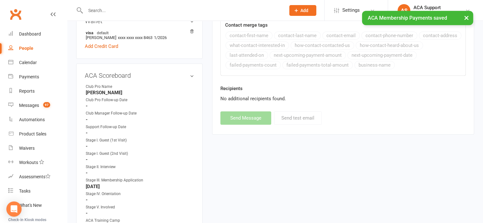
scroll to position [0, 0]
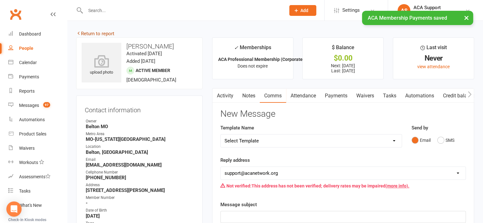
click at [84, 31] on link "Return to report" at bounding box center [95, 34] width 38 height 6
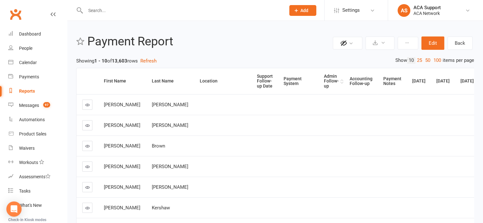
click at [324, 79] on div "Admin Follow-up" at bounding box center [331, 81] width 15 height 15
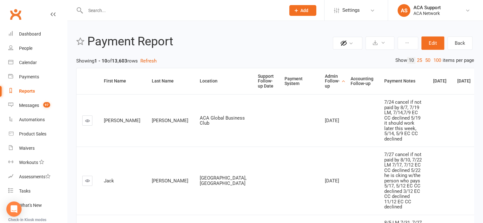
click at [85, 183] on icon at bounding box center [87, 181] width 5 height 5
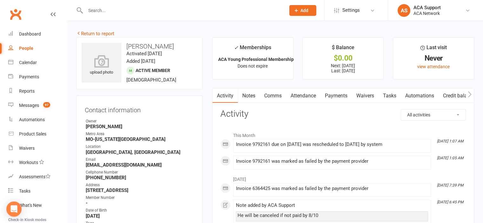
click at [338, 95] on link "Payments" at bounding box center [336, 96] width 31 height 15
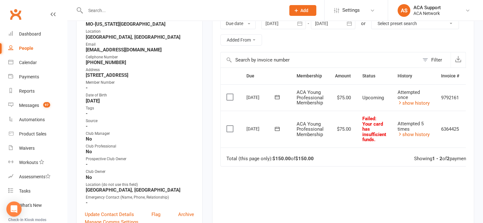
scroll to position [118, 0]
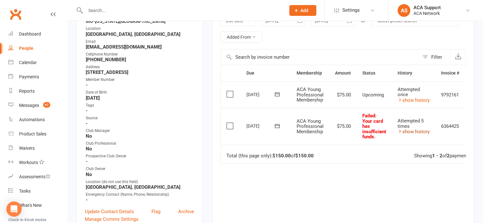
click at [409, 131] on link "show history" at bounding box center [414, 132] width 32 height 6
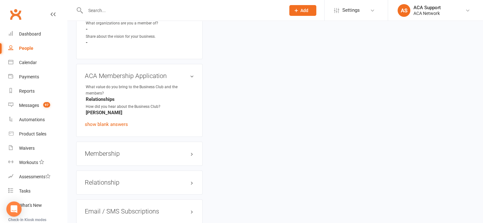
scroll to position [905, 0]
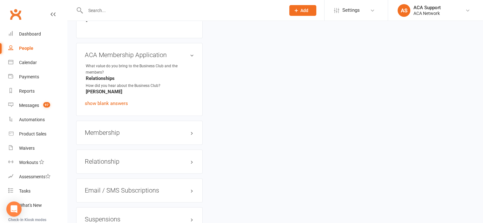
click at [180, 134] on h3 "Membership" at bounding box center [139, 132] width 109 height 7
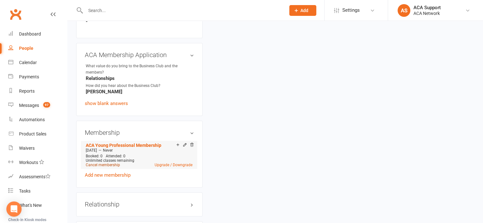
click at [99, 167] on link "Cancel membership" at bounding box center [103, 165] width 34 height 4
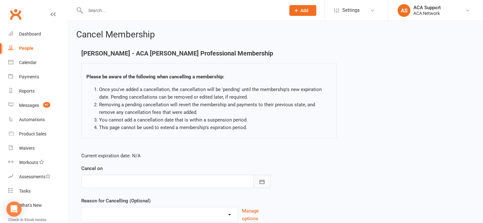
click at [262, 183] on icon "button" at bounding box center [262, 182] width 6 height 6
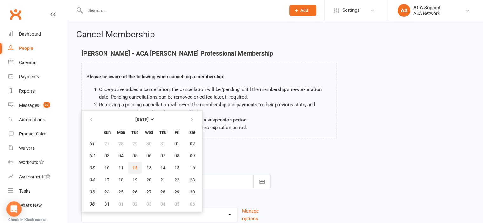
click at [134, 166] on span "12" at bounding box center [135, 168] width 5 height 5
type input "[DATE]"
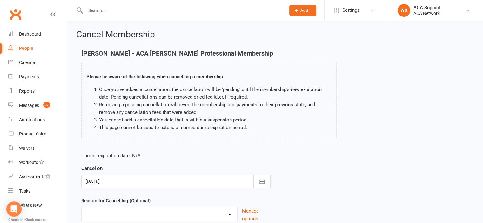
click at [228, 212] on select "Duplicate charges in transition of pmt system - Freeze Job Transition Moved Non…" at bounding box center [160, 214] width 156 height 13
select select "4"
click at [82, 208] on select "Duplicate charges in transition of pmt system - Freeze Job Transition Moved Non…" at bounding box center [160, 214] width 156 height 13
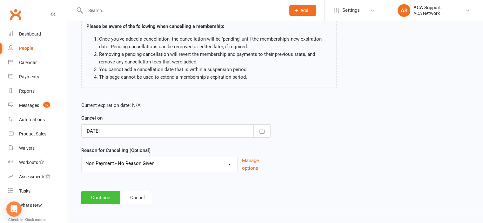
click at [98, 196] on button "Continue" at bounding box center [100, 197] width 39 height 13
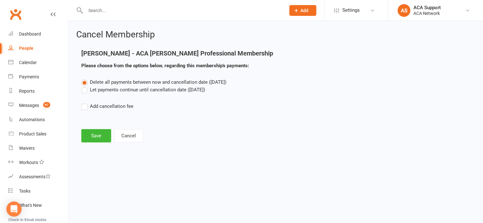
scroll to position [0, 0]
click at [93, 134] on button "Save" at bounding box center [96, 135] width 30 height 13
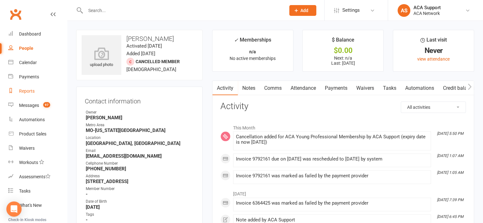
click at [24, 90] on div "Reports" at bounding box center [27, 91] width 16 height 5
select select "100"
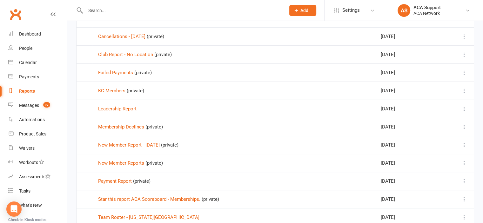
scroll to position [219, 0]
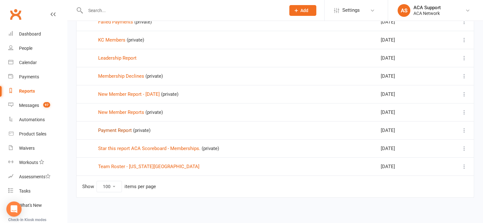
click at [113, 128] on link "Payment Report" at bounding box center [115, 131] width 34 height 6
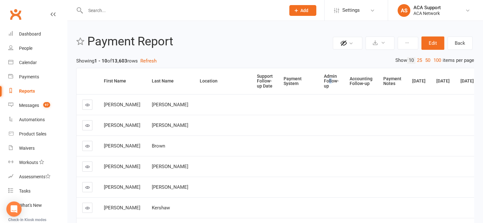
click at [324, 81] on div "Admin Follow-up" at bounding box center [331, 81] width 15 height 15
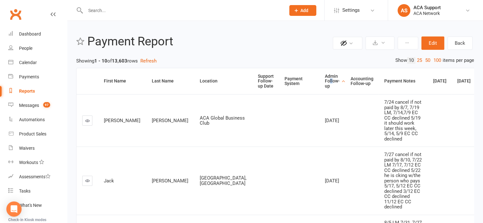
click at [85, 183] on icon at bounding box center [87, 181] width 5 height 5
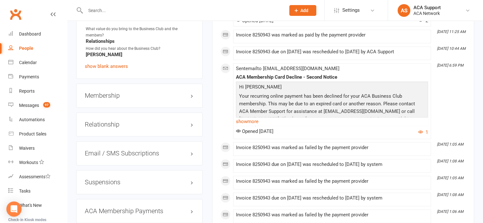
scroll to position [1029, 0]
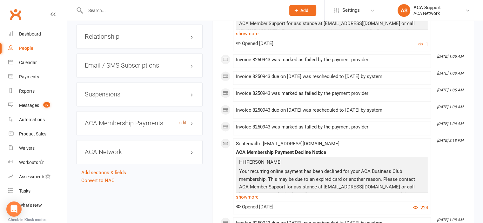
click at [181, 126] on link "edit" at bounding box center [183, 122] width 8 height 5
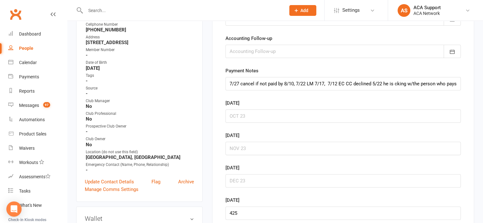
scroll to position [56, 0]
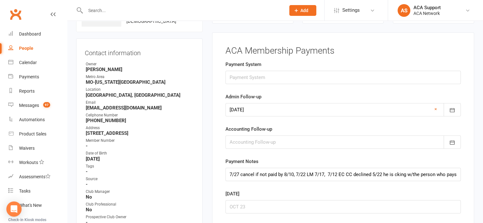
click at [436, 107] on link "×" at bounding box center [436, 110] width 3 height 8
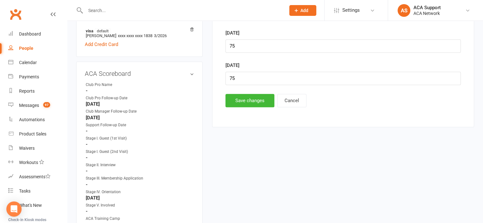
scroll to position [350, 0]
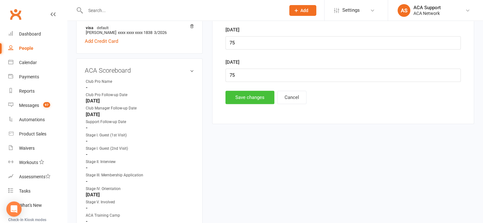
click at [242, 96] on button "Save changes" at bounding box center [250, 97] width 49 height 13
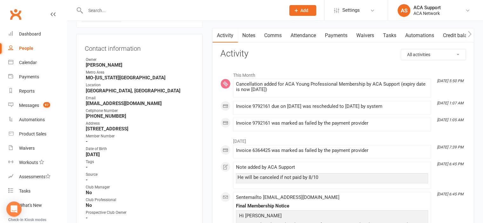
scroll to position [0, 0]
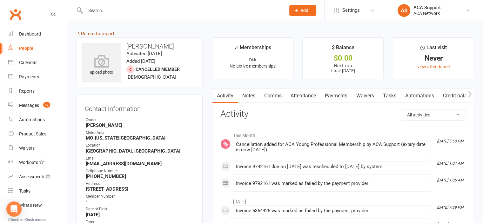
click at [88, 32] on link "Return to report" at bounding box center [95, 34] width 38 height 6
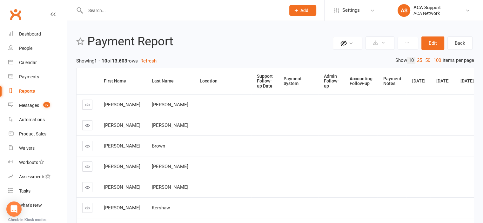
click at [324, 81] on div "Admin Follow-up" at bounding box center [331, 81] width 15 height 15
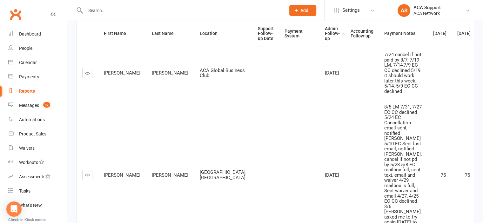
scroll to position [52, 0]
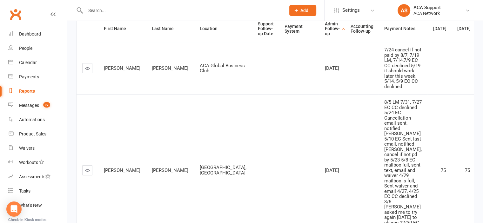
click at [85, 73] on link at bounding box center [87, 68] width 10 height 10
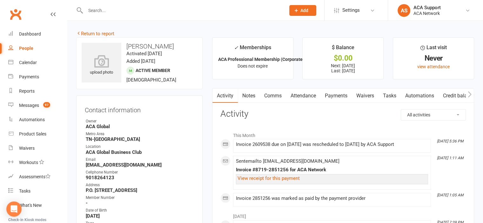
click at [340, 94] on link "Payments" at bounding box center [336, 96] width 31 height 15
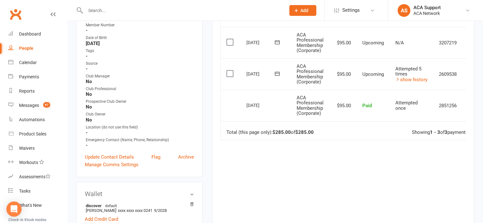
scroll to position [177, 0]
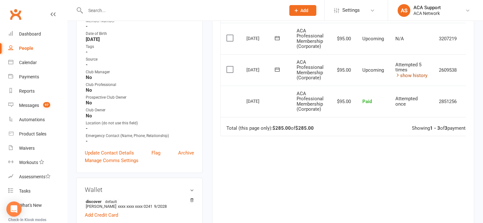
click at [405, 74] on link "show history" at bounding box center [412, 76] width 32 height 6
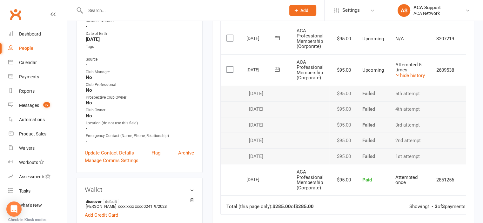
scroll to position [0, 0]
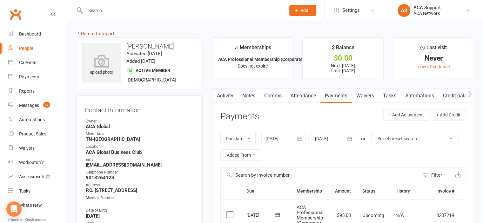
click at [86, 34] on link "Return to report" at bounding box center [95, 34] width 38 height 6
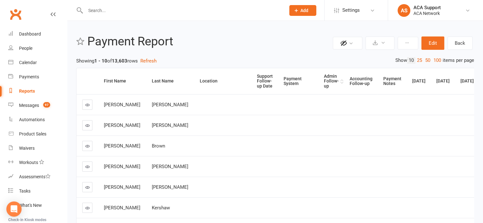
click at [324, 84] on div "Admin Follow-up" at bounding box center [331, 81] width 15 height 15
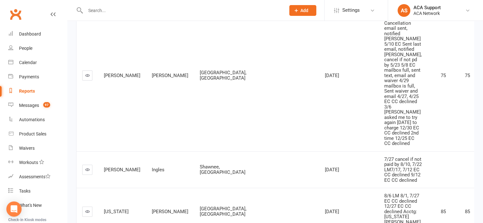
scroll to position [151, 0]
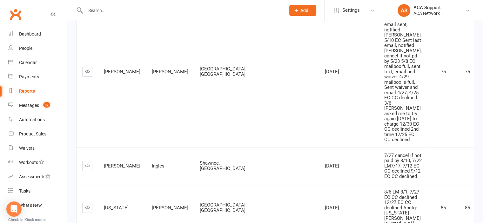
click at [86, 74] on icon at bounding box center [87, 71] width 5 height 5
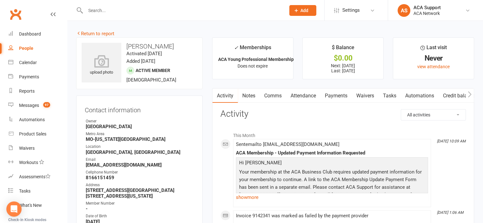
click at [337, 97] on link "Payments" at bounding box center [336, 96] width 31 height 15
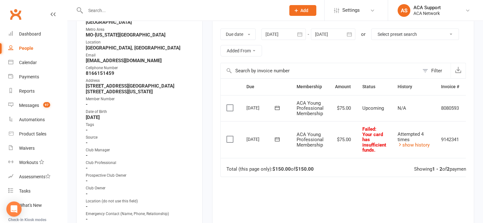
scroll to position [109, 0]
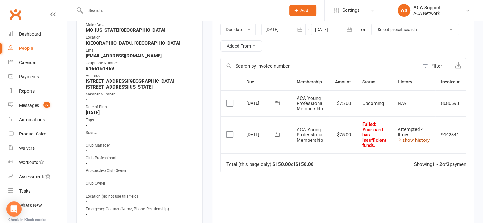
click at [411, 140] on link "show history" at bounding box center [414, 141] width 32 height 6
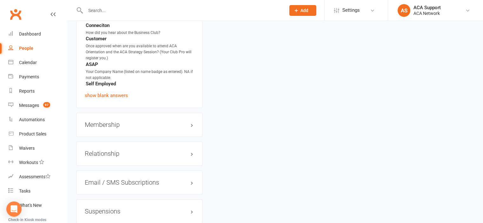
scroll to position [1045, 0]
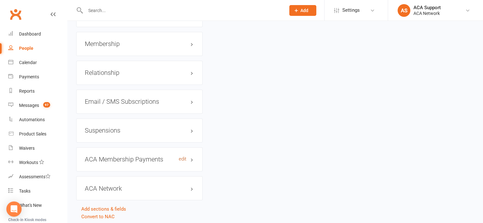
click at [181, 162] on link "edit" at bounding box center [183, 159] width 8 height 5
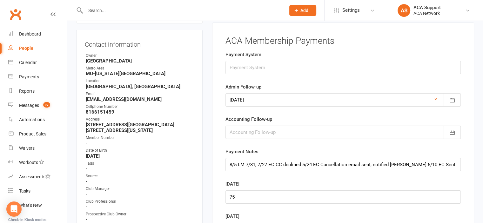
scroll to position [56, 0]
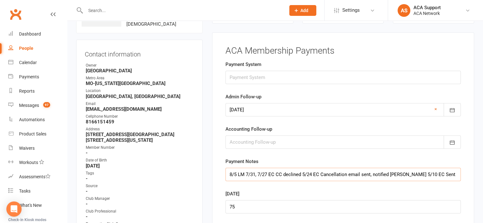
click at [229, 173] on input "8/5 LM 7/31, 7/27 EC CC declined 5/24 EC Cancellation email sent, notified [PER…" at bounding box center [343, 174] width 235 height 13
type input "8/10 cancel if not pd by 8/25 8/5 LM 7/31, 7/27 EC CC declined 5/24 EC Cancella…"
click at [453, 108] on icon "button" at bounding box center [452, 110] width 5 height 4
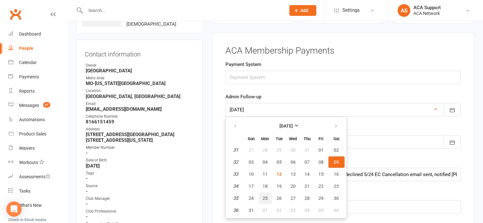
click at [263, 196] on span "25" at bounding box center [265, 198] width 5 height 5
type input "[DATE]"
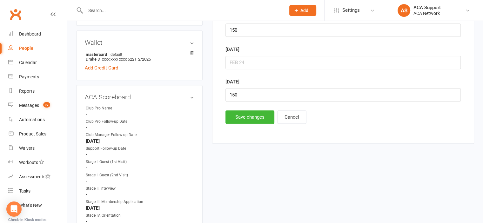
scroll to position [334, 0]
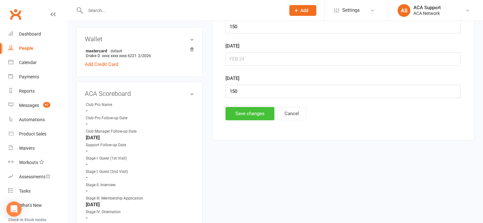
click at [238, 110] on button "Save changes" at bounding box center [250, 113] width 49 height 13
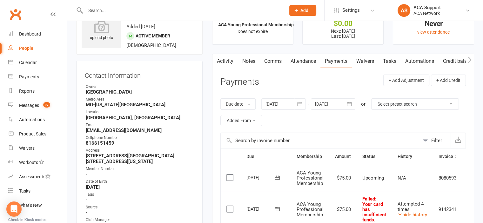
scroll to position [40, 0]
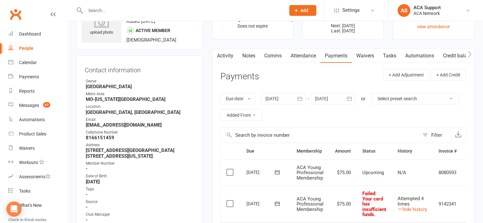
click at [272, 53] on link "Comms" at bounding box center [273, 56] width 26 height 15
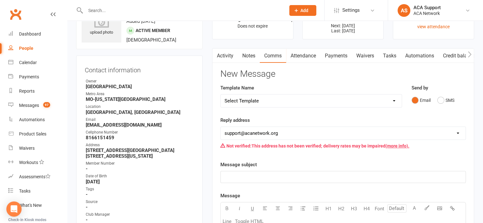
click at [286, 98] on select "Select Template [Email] ACA Club Life Email [Email] Club Coffee Message [Email]…" at bounding box center [311, 101] width 181 height 13
select select "6"
click at [221, 95] on select "Select Template [Email] ACA Club Life Email [Email] Club Coffee Message [Email]…" at bounding box center [311, 101] width 181 height 13
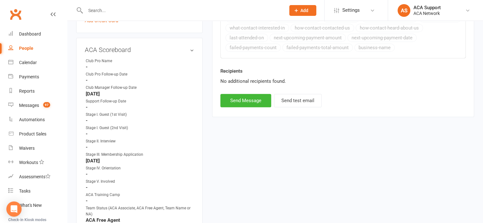
scroll to position [379, 0]
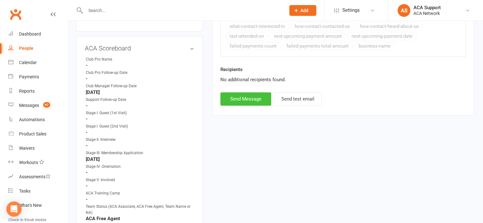
click at [239, 96] on button "Send Message" at bounding box center [246, 98] width 51 height 13
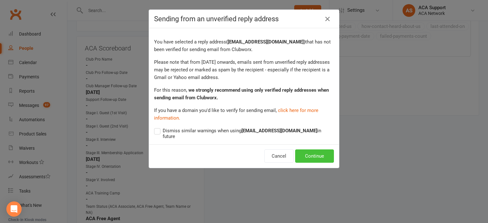
click at [304, 150] on button "Continue" at bounding box center [314, 156] width 39 height 13
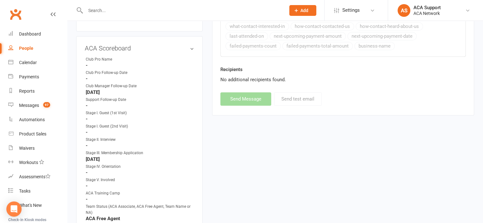
select select
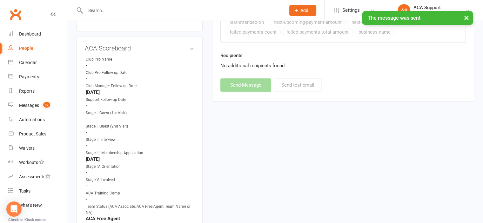
scroll to position [0, 0]
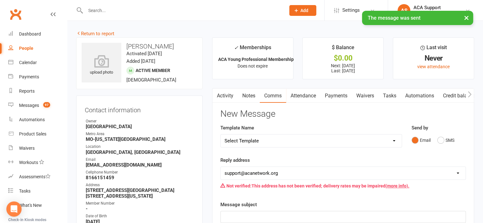
click at [244, 94] on link "Notes" at bounding box center [249, 96] width 22 height 15
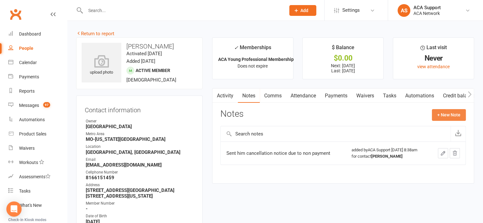
click at [444, 114] on button "+ New Note" at bounding box center [449, 114] width 34 height 11
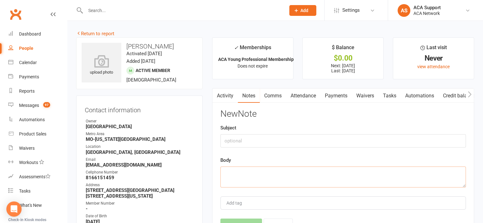
click at [235, 178] on textarea at bounding box center [344, 177] width 246 height 21
drag, startPoint x: 235, startPoint y: 178, endPoint x: 257, endPoint y: 184, distance: 23.4
click at [257, 184] on textarea "He will be canceled 8" at bounding box center [344, 177] width 246 height 21
click at [272, 171] on textarea "He will be canceled 8" at bounding box center [344, 177] width 246 height 21
type textarea "He will be canceled 8/25 if not paid"
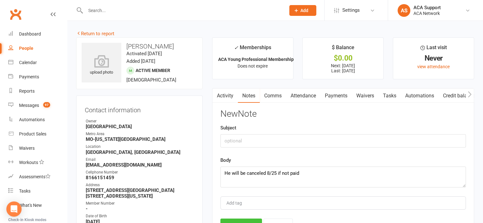
click at [249, 220] on button "Save Note" at bounding box center [242, 225] width 42 height 13
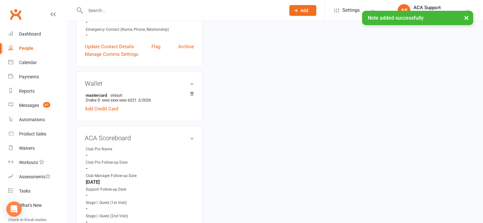
scroll to position [293, 0]
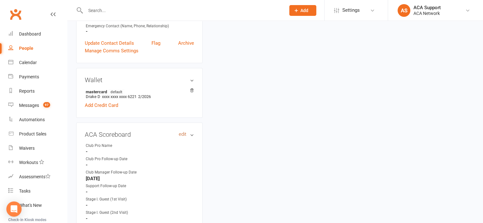
click at [180, 136] on link "edit" at bounding box center [183, 134] width 8 height 5
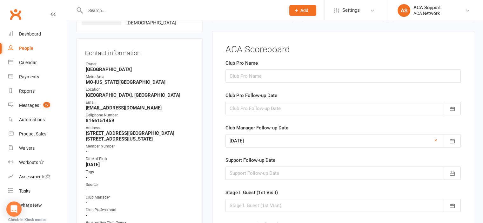
scroll to position [56, 0]
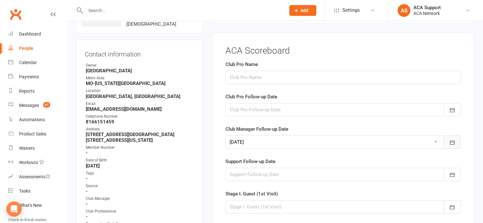
click at [453, 141] on icon "button" at bounding box center [452, 143] width 6 height 6
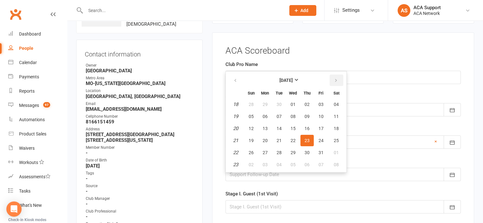
click at [334, 77] on button "button" at bounding box center [337, 80] width 14 height 11
click at [334, 78] on icon "button" at bounding box center [336, 80] width 4 height 5
click at [264, 126] on span "12" at bounding box center [265, 128] width 5 height 5
type input "[DATE]"
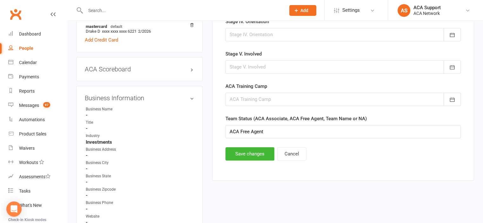
scroll to position [361, 0]
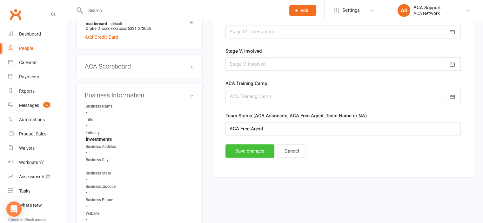
click at [242, 151] on button "Save changes" at bounding box center [250, 151] width 49 height 13
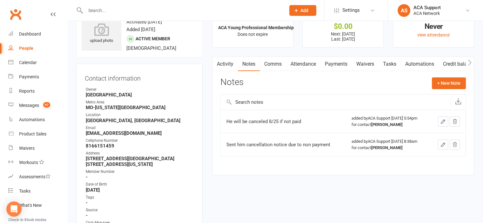
scroll to position [35, 0]
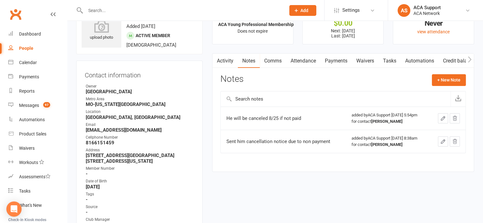
click at [333, 60] on link "Payments" at bounding box center [336, 61] width 31 height 15
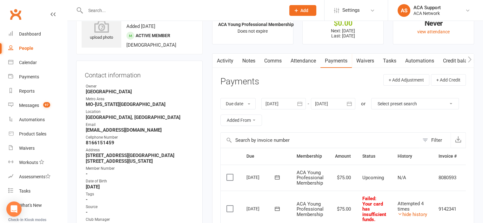
click at [276, 208] on icon at bounding box center [277, 209] width 6 height 6
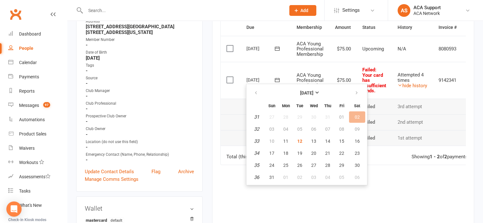
scroll to position [184, 0]
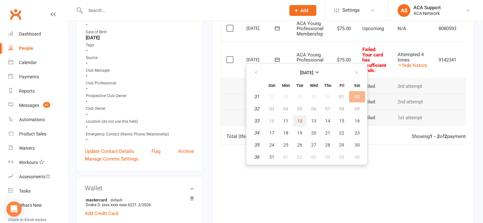
click at [299, 119] on span "12" at bounding box center [299, 121] width 5 height 5
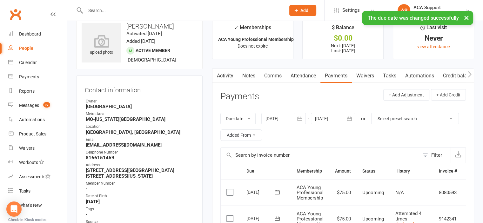
scroll to position [18, 0]
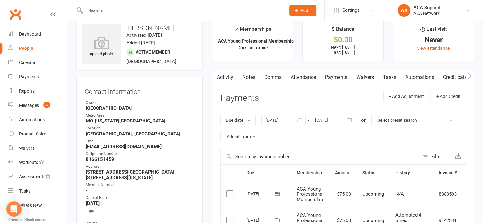
click at [248, 77] on link "Notes" at bounding box center [249, 77] width 22 height 15
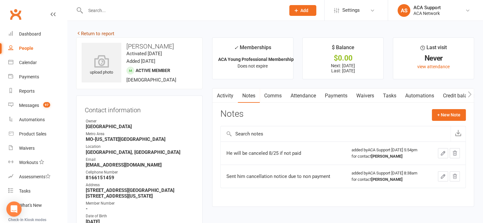
click at [88, 33] on link "Return to report" at bounding box center [95, 34] width 38 height 6
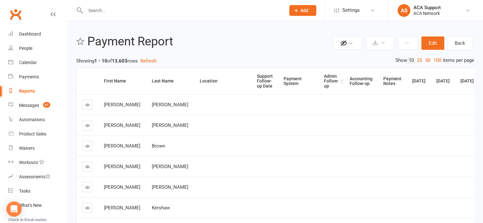
click at [324, 81] on div "Admin Follow-up" at bounding box center [331, 81] width 15 height 15
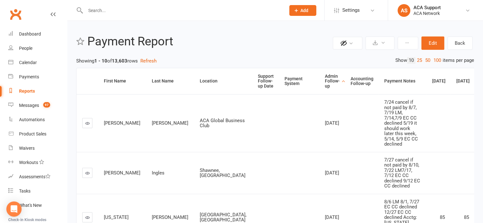
click at [86, 176] on icon at bounding box center [87, 173] width 5 height 5
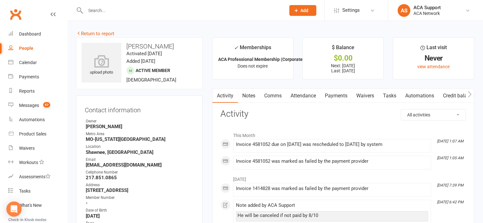
click at [339, 94] on link "Payments" at bounding box center [336, 96] width 31 height 15
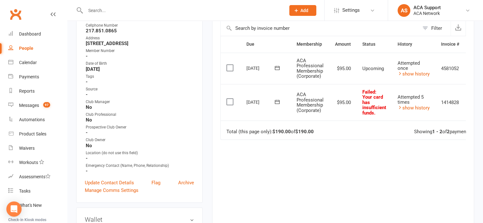
scroll to position [150, 0]
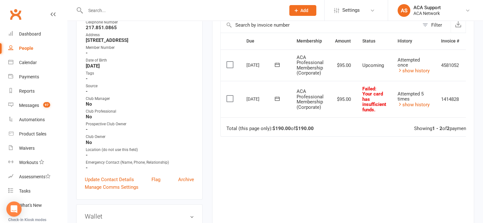
click at [277, 98] on icon at bounding box center [277, 99] width 5 height 4
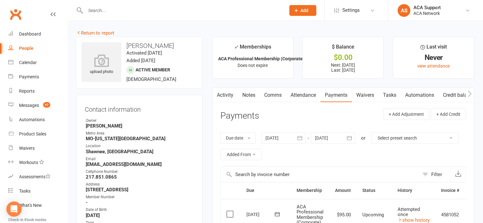
scroll to position [4, 0]
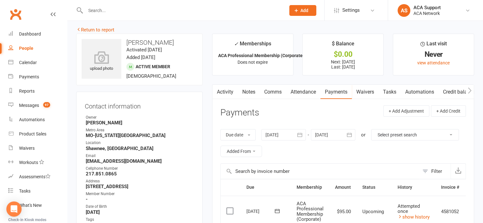
click at [270, 91] on link "Comms" at bounding box center [273, 92] width 26 height 15
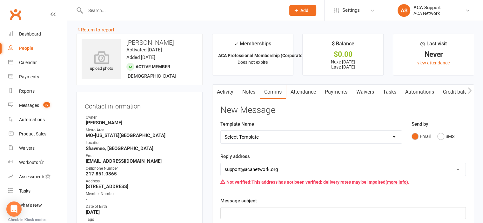
click at [263, 133] on select "Select Template [Email] ACA Club Life Email [Email] Club Coffee Message [Email]…" at bounding box center [311, 137] width 181 height 13
select select "7"
click at [221, 131] on select "Select Template [Email] ACA Club Life Email [Email] Club Coffee Message [Email]…" at bounding box center [311, 137] width 181 height 13
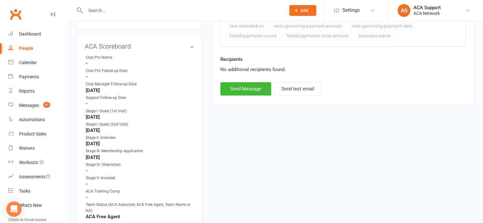
scroll to position [380, 0]
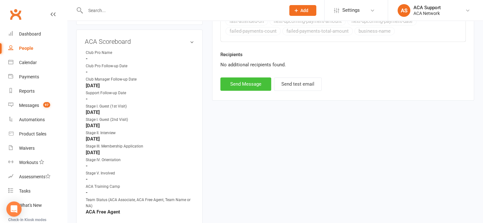
click at [249, 81] on button "Send Message" at bounding box center [246, 84] width 51 height 13
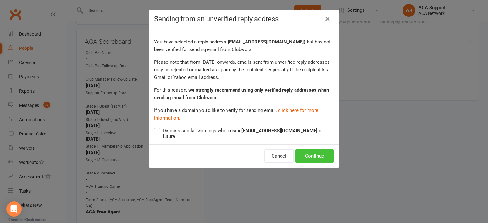
click at [308, 150] on button "Continue" at bounding box center [314, 156] width 39 height 13
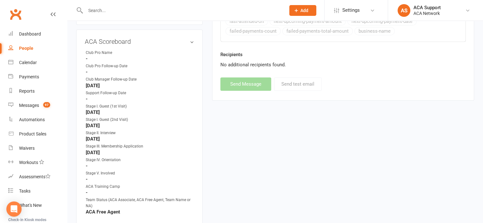
select select
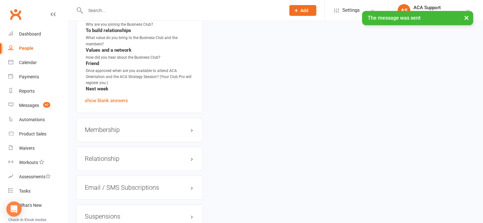
scroll to position [989, 0]
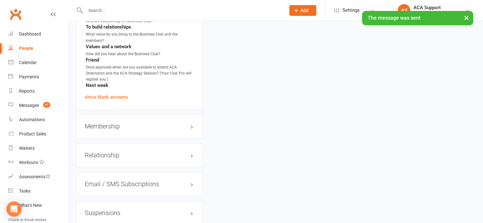
click at [174, 124] on h3 "Membership" at bounding box center [139, 126] width 109 height 7
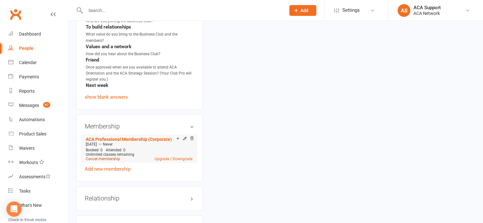
click at [104, 159] on link "Cancel membership" at bounding box center [103, 159] width 34 height 4
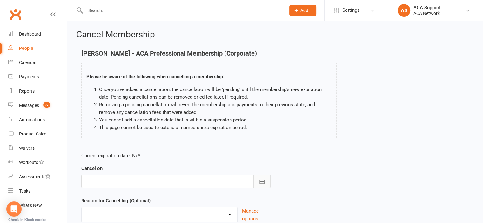
click at [263, 181] on icon "button" at bounding box center [262, 182] width 6 height 6
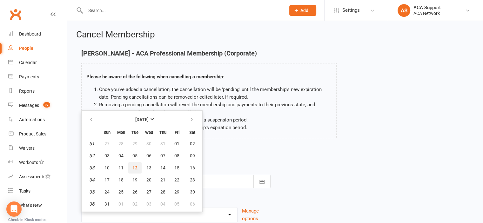
click at [133, 166] on span "12" at bounding box center [135, 168] width 5 height 5
type input "[DATE]"
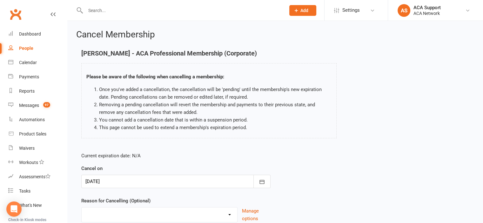
click at [147, 208] on div "Duplicate charges in transition of pmt system - Freeze Job Transition Moved Non…" at bounding box center [159, 215] width 156 height 15
click at [146, 213] on select "Duplicate charges in transition of pmt system - Freeze Job Transition Moved Non…" at bounding box center [160, 214] width 156 height 13
select select "4"
click at [82, 208] on select "Duplicate charges in transition of pmt system - Freeze Job Transition Moved Non…" at bounding box center [160, 214] width 156 height 13
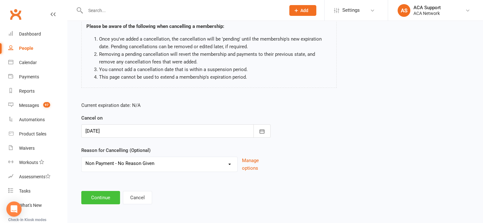
click at [91, 201] on button "Continue" at bounding box center [100, 197] width 39 height 13
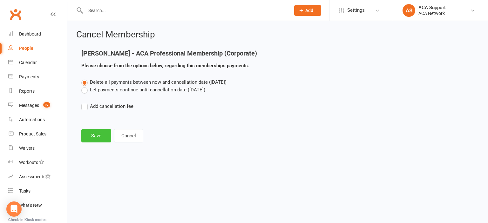
click at [98, 132] on button "Save" at bounding box center [96, 135] width 30 height 13
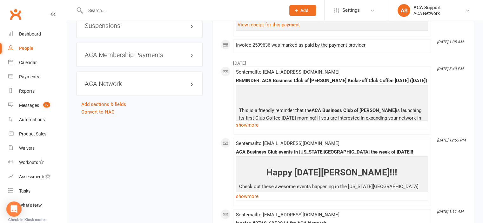
scroll to position [1162, 0]
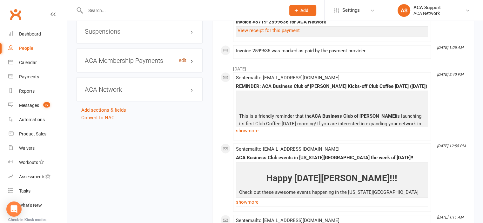
click at [182, 59] on link "edit" at bounding box center [183, 60] width 8 height 5
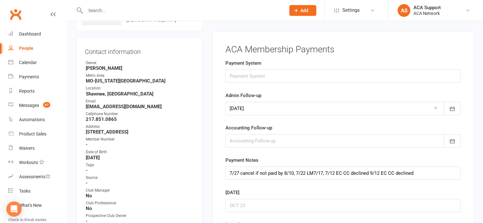
scroll to position [48, 0]
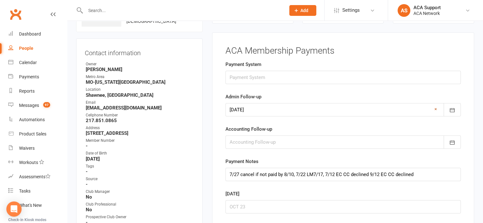
click at [435, 107] on link "×" at bounding box center [436, 110] width 3 height 8
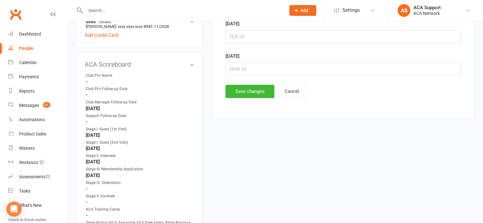
scroll to position [357, 0]
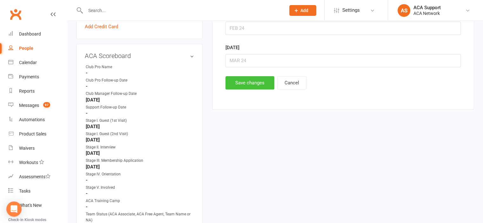
click at [255, 82] on button "Save changes" at bounding box center [250, 82] width 49 height 13
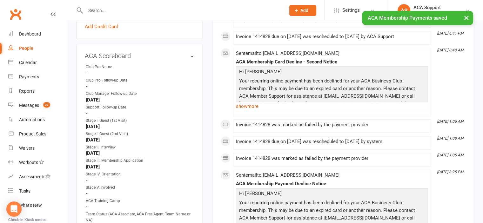
scroll to position [0, 0]
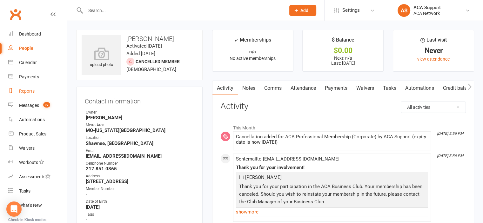
click at [24, 93] on div "Reports" at bounding box center [27, 91] width 16 height 5
select select "100"
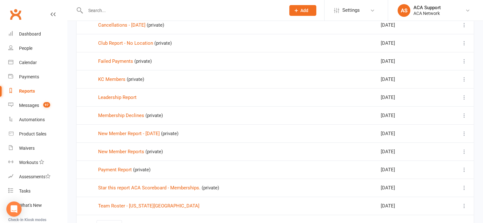
scroll to position [219, 0]
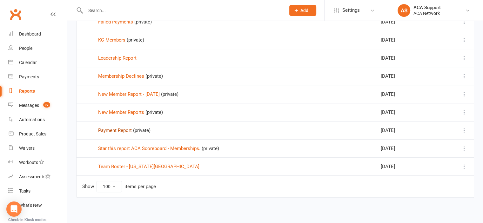
click at [112, 128] on link "Payment Report" at bounding box center [115, 131] width 34 height 6
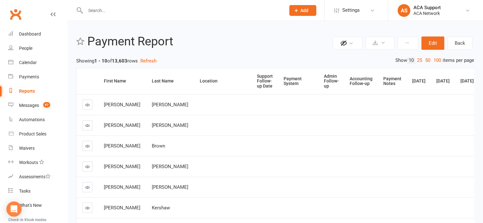
click at [324, 80] on div "Admin Follow-up" at bounding box center [331, 81] width 15 height 15
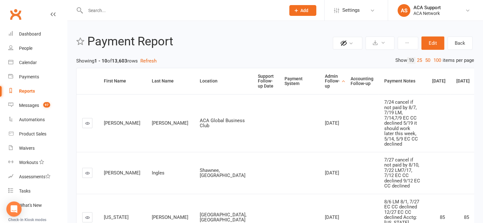
click at [86, 176] on icon at bounding box center [87, 173] width 5 height 5
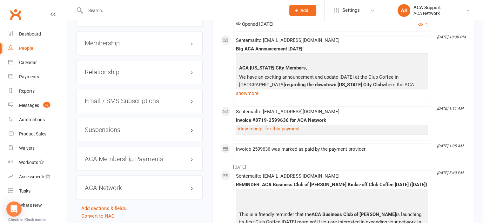
scroll to position [1082, 0]
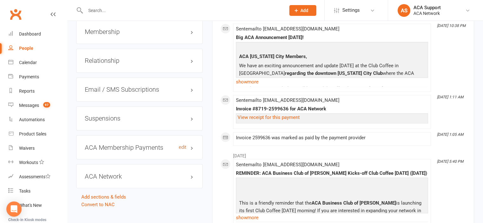
click at [182, 145] on link "edit" at bounding box center [183, 147] width 8 height 5
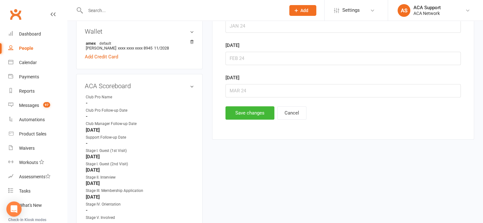
scroll to position [329, 0]
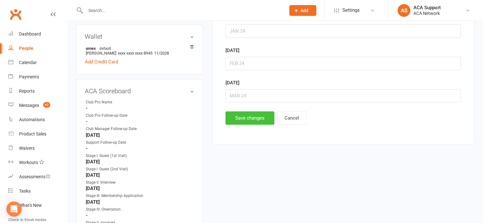
click at [242, 114] on button "Save changes" at bounding box center [250, 118] width 49 height 13
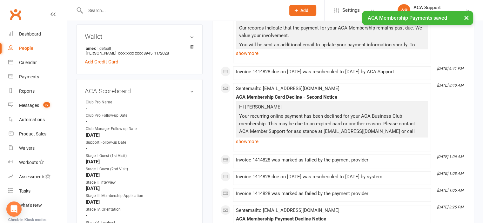
scroll to position [0, 0]
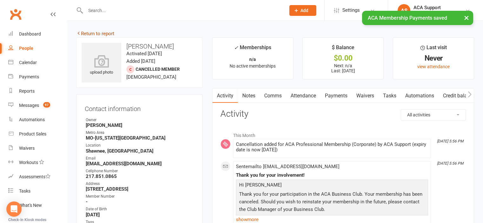
click at [88, 31] on link "Return to report" at bounding box center [95, 34] width 38 height 6
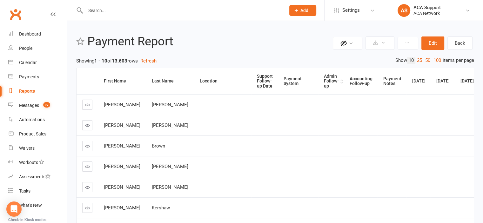
click at [324, 81] on div "Admin Follow-up" at bounding box center [331, 81] width 15 height 15
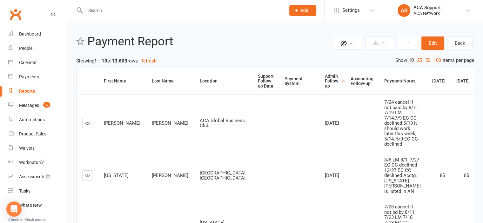
click at [89, 178] on icon at bounding box center [87, 176] width 5 height 5
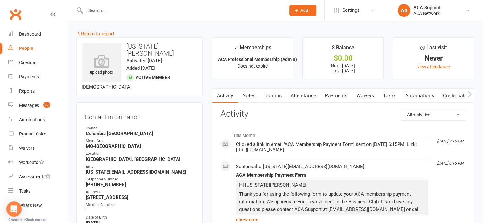
click at [334, 95] on link "Payments" at bounding box center [336, 96] width 31 height 15
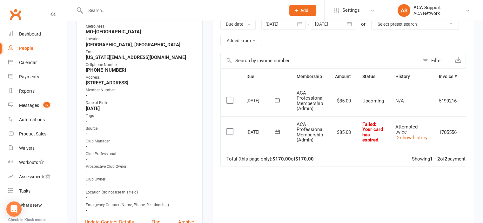
scroll to position [116, 0]
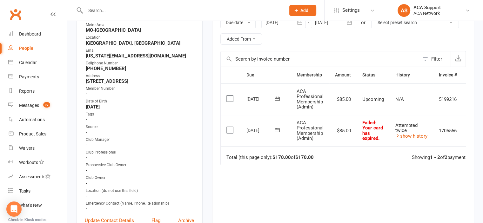
click at [276, 130] on icon at bounding box center [277, 130] width 6 height 6
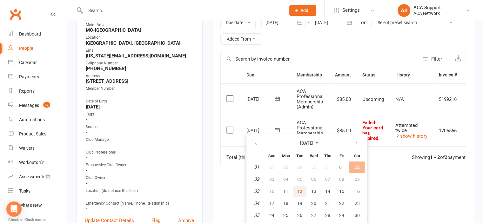
click at [300, 189] on span "12" at bounding box center [299, 191] width 5 height 5
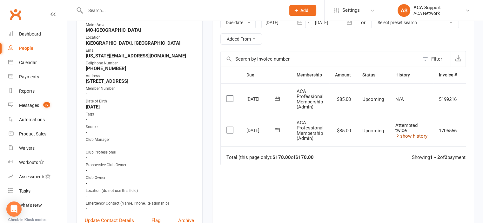
click at [413, 136] on link "show history" at bounding box center [412, 136] width 32 height 6
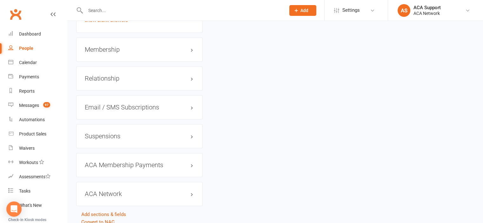
scroll to position [984, 0]
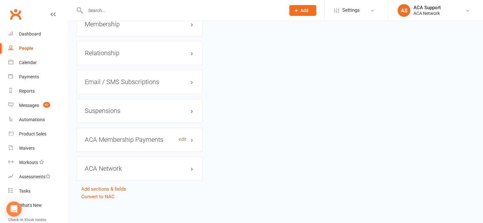
click at [182, 137] on link "edit" at bounding box center [183, 139] width 8 height 5
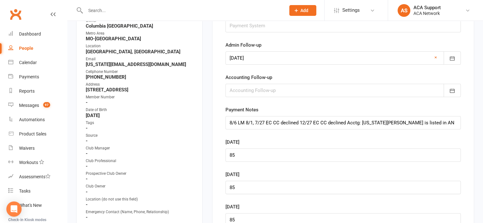
scroll to position [56, 0]
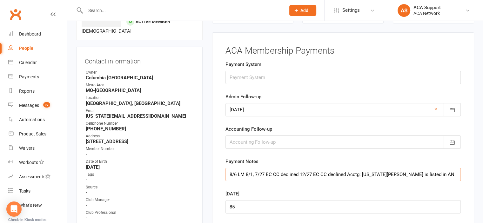
click at [229, 173] on input "8/6 LM 8/1, 7/27 EC CC declined 12/27 EC CC declined Acctg: [US_STATE][PERSON_N…" at bounding box center [343, 174] width 235 height 13
click at [229, 173] on input "/88/6 LM 8/1, 7/27 EC CC declined 12/27 EC CC declined Acctg: [US_STATE][PERSON…" at bounding box center [343, 174] width 235 height 13
click at [229, 172] on input "8/6 LM 8/1, 7/27 EC CC declined 12/27 EC CC declined Acctg: [US_STATE][PERSON_N…" at bounding box center [343, 174] width 235 height 13
type input "8/11 cancel if not pd by 8/25, 8/6 LM 8/1, 7/27 EC CC declined 12/27 EC CC decl…"
click at [453, 107] on icon "button" at bounding box center [452, 110] width 6 height 6
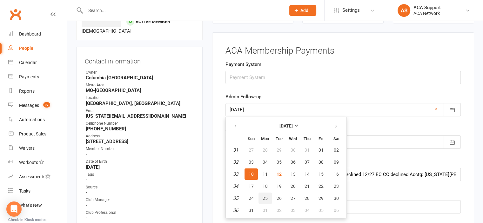
click at [263, 196] on span "25" at bounding box center [265, 198] width 5 height 5
type input "[DATE]"
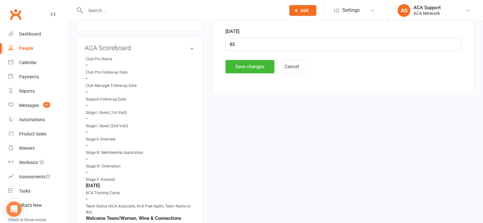
scroll to position [387, 0]
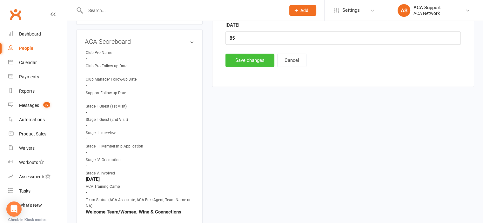
click at [253, 61] on button "Save changes" at bounding box center [250, 60] width 49 height 13
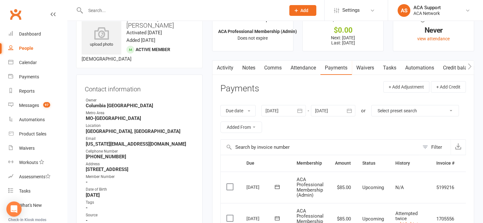
scroll to position [0, 0]
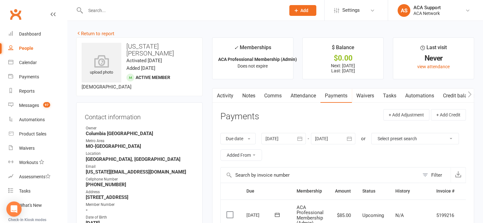
click at [271, 97] on link "Comms" at bounding box center [273, 96] width 26 height 15
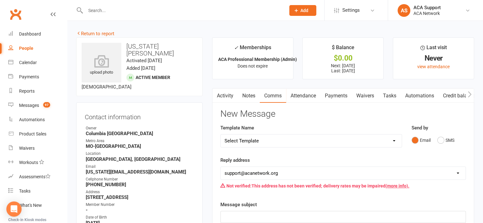
click at [270, 137] on select "Select Template [Email] ACA Club Life Email [Email] Club Coffee Message [Email]…" at bounding box center [311, 141] width 181 height 13
select select "6"
click at [221, 135] on select "Select Template [Email] ACA Club Life Email [Email] Club Coffee Message [Email]…" at bounding box center [311, 141] width 181 height 13
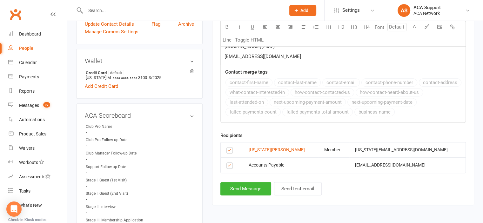
scroll to position [344, 0]
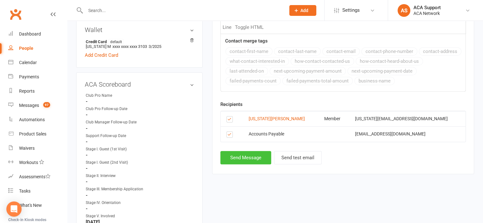
click at [242, 155] on button "Send Message" at bounding box center [246, 157] width 51 height 13
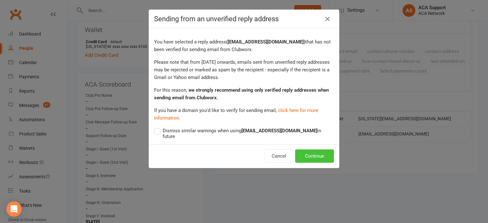
click at [308, 150] on button "Continue" at bounding box center [314, 156] width 39 height 13
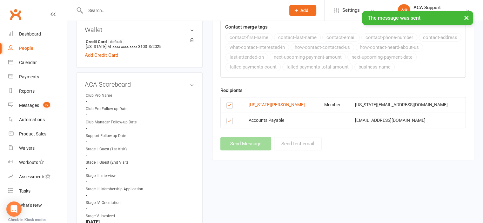
select select
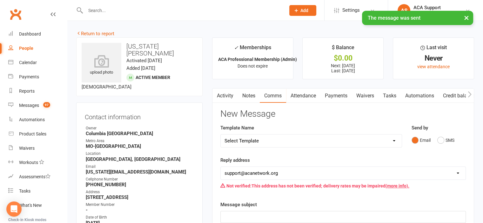
click at [251, 96] on link "Notes" at bounding box center [249, 96] width 22 height 15
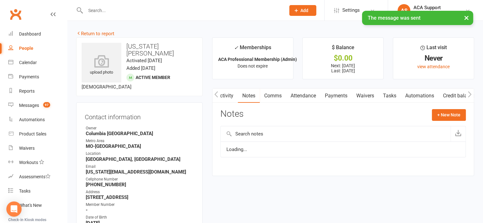
scroll to position [0, 1]
click at [452, 114] on button "+ New Note" at bounding box center [449, 114] width 34 height 11
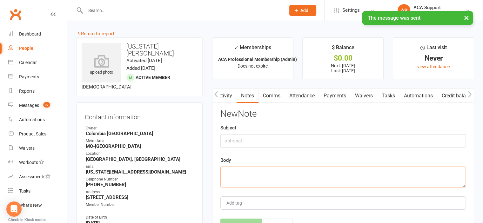
click at [261, 174] on textarea at bounding box center [344, 177] width 246 height 21
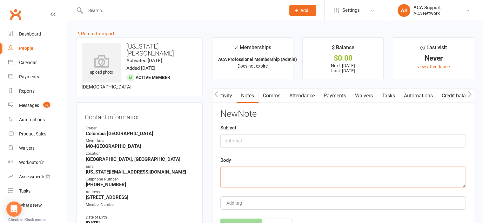
drag, startPoint x: 261, startPoint y: 174, endPoint x: 238, endPoint y: 176, distance: 23.3
click at [238, 176] on textarea at bounding box center [344, 177] width 246 height 21
click at [240, 172] on textarea "She wlll be canceled if not pd by 8/25" at bounding box center [344, 177] width 246 height 21
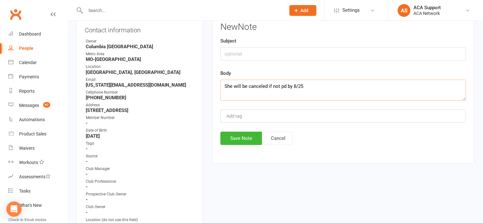
scroll to position [90, 0]
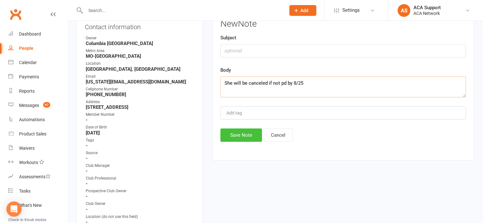
type textarea "She will be canceled if not pd by 8/25"
click at [234, 129] on button "Save Note" at bounding box center [242, 135] width 42 height 13
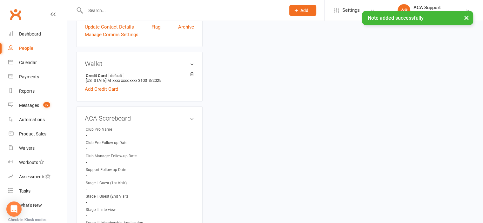
scroll to position [313, 0]
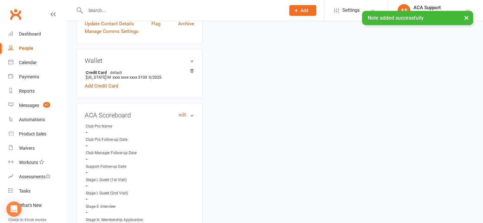
click at [180, 112] on link "edit" at bounding box center [183, 114] width 8 height 5
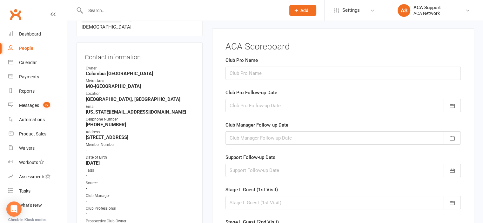
scroll to position [56, 0]
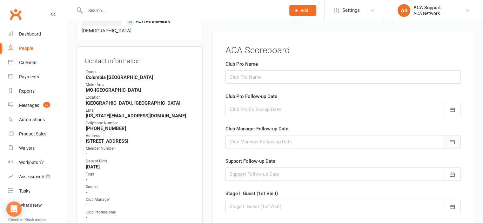
click at [453, 140] on icon "button" at bounding box center [452, 142] width 6 height 6
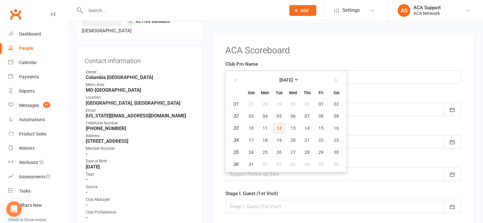
click at [278, 126] on span "12" at bounding box center [279, 128] width 5 height 5
type input "[DATE]"
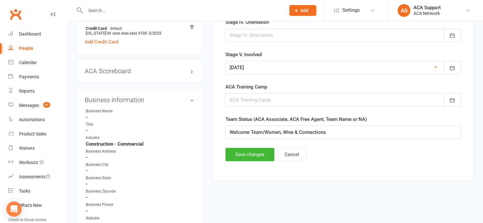
scroll to position [366, 0]
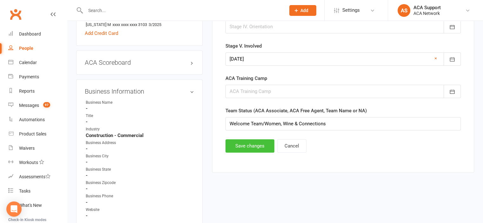
click at [243, 140] on button "Save changes" at bounding box center [250, 146] width 49 height 13
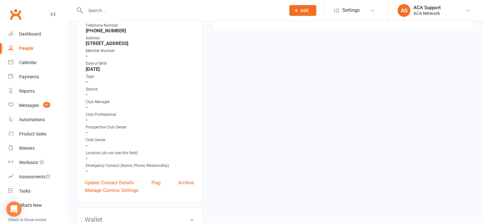
scroll to position [0, 0]
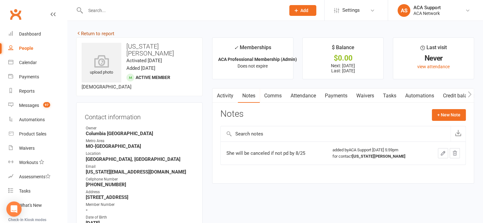
click at [83, 33] on link "Return to report" at bounding box center [95, 34] width 38 height 6
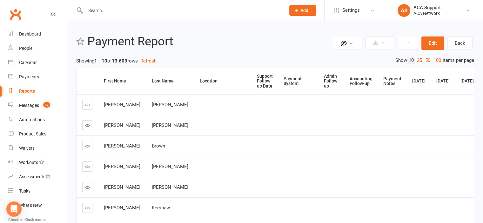
click at [324, 78] on div "Admin Follow-up" at bounding box center [331, 81] width 15 height 15
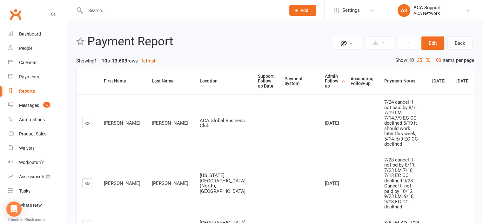
click at [86, 186] on icon at bounding box center [87, 183] width 5 height 5
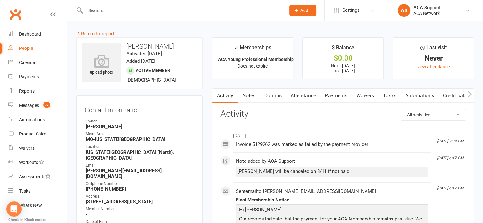
click at [332, 96] on link "Payments" at bounding box center [336, 96] width 31 height 15
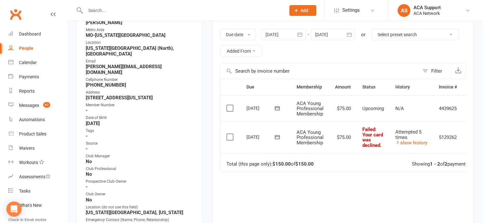
scroll to position [106, 0]
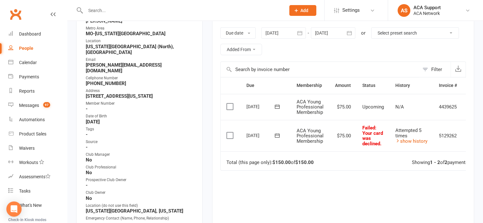
click at [275, 134] on icon at bounding box center [277, 135] width 5 height 4
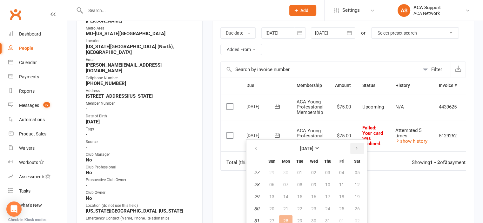
click at [355, 146] on icon "button" at bounding box center [357, 148] width 4 height 5
click at [299, 195] on span "12" at bounding box center [299, 196] width 5 height 5
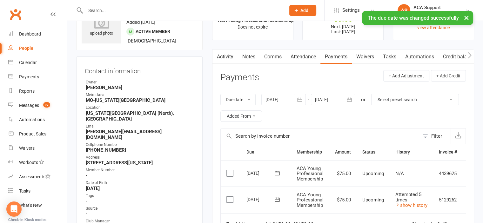
scroll to position [0, 0]
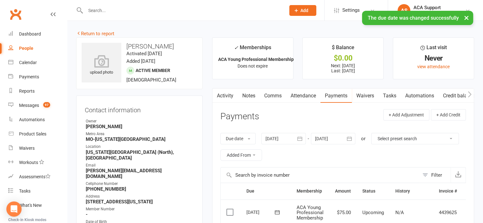
click at [248, 95] on link "Notes" at bounding box center [249, 96] width 22 height 15
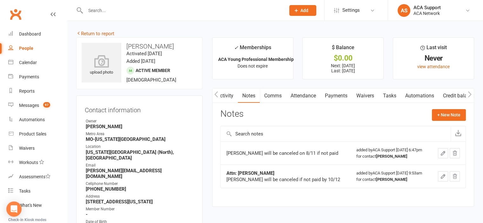
scroll to position [0, 0]
click at [337, 94] on link "Payments" at bounding box center [335, 96] width 31 height 15
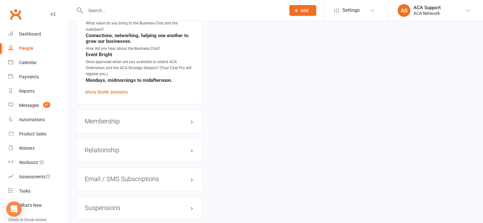
scroll to position [1052, 0]
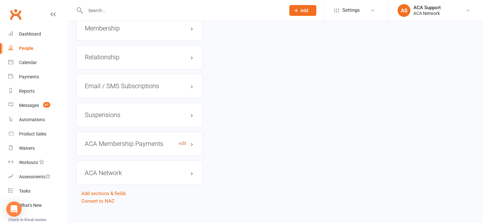
click at [183, 141] on link "edit" at bounding box center [183, 143] width 8 height 5
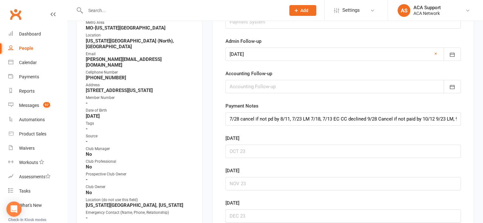
scroll to position [56, 0]
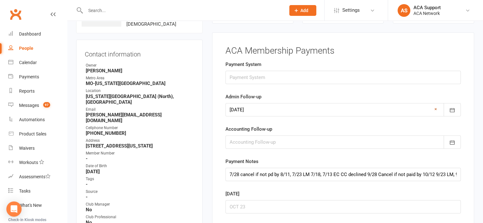
click at [436, 108] on link "×" at bounding box center [436, 110] width 3 height 8
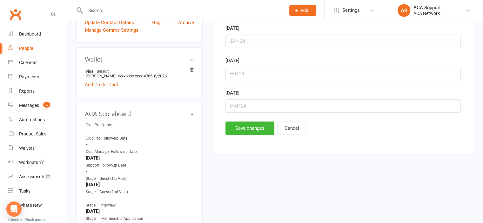
scroll to position [321, 0]
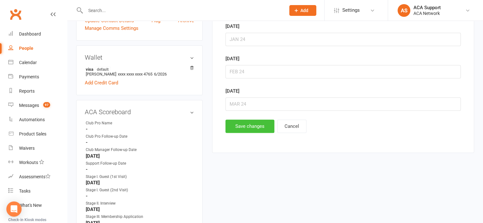
click at [248, 126] on button "Save changes" at bounding box center [250, 126] width 49 height 13
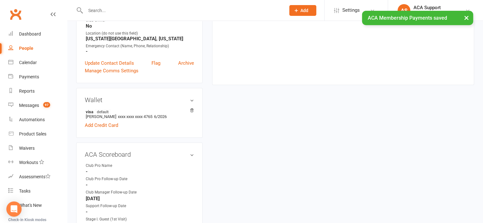
scroll to position [0, 0]
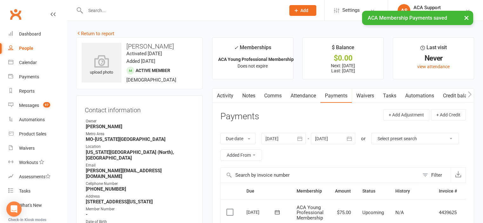
click at [270, 95] on link "Comms" at bounding box center [273, 96] width 26 height 15
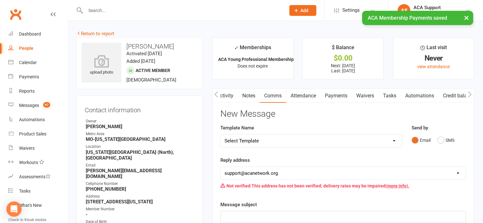
click at [276, 139] on select "Select Template [Email] ACA Club Life Email [Email] Club Coffee Message [Email]…" at bounding box center [311, 141] width 181 height 13
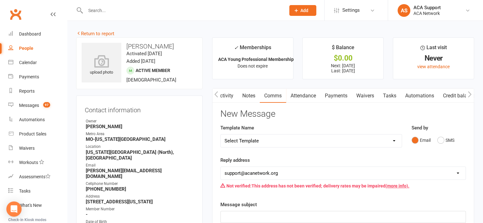
select select "7"
click at [221, 135] on select "Select Template [Email] ACA Club Life Email [Email] Club Coffee Message [Email]…" at bounding box center [311, 141] width 181 height 13
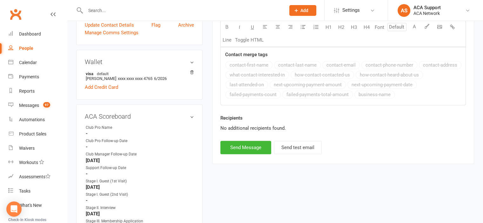
scroll to position [346, 0]
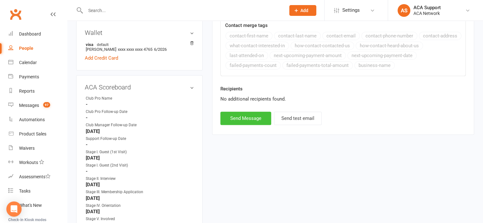
click at [241, 118] on button "Send Message" at bounding box center [246, 118] width 51 height 13
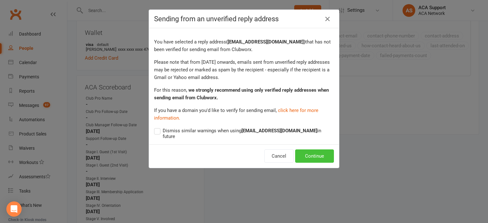
click at [312, 150] on button "Continue" at bounding box center [314, 156] width 39 height 13
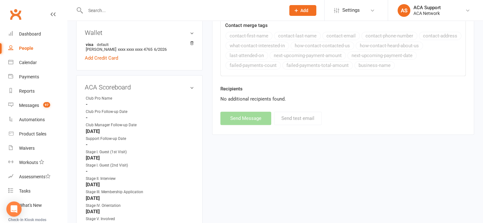
select select
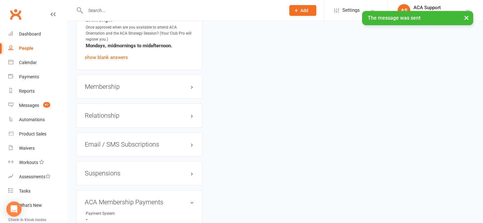
scroll to position [997, 0]
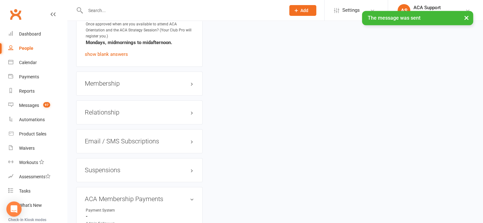
click at [177, 80] on h3 "Membership" at bounding box center [139, 83] width 109 height 7
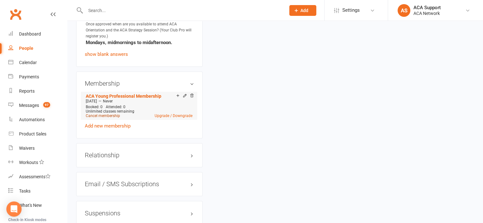
click at [104, 114] on link "Cancel membership" at bounding box center [103, 116] width 34 height 4
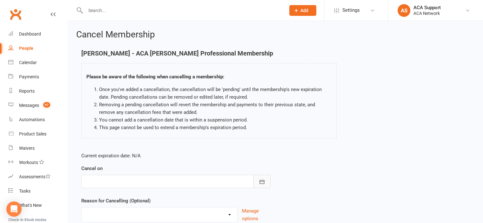
click at [262, 181] on icon "button" at bounding box center [262, 182] width 6 height 6
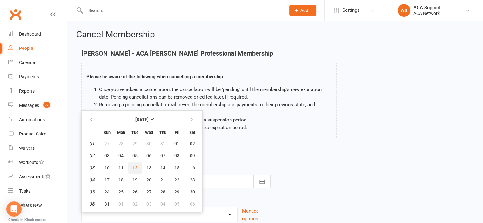
click at [133, 166] on span "12" at bounding box center [135, 168] width 5 height 5
type input "[DATE]"
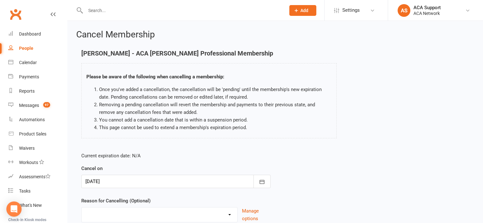
click at [123, 211] on select "Duplicate charges in transition of pmt system - Freeze Job Transition Moved Non…" at bounding box center [160, 214] width 156 height 13
select select "4"
click at [82, 208] on select "Duplicate charges in transition of pmt system - Freeze Job Transition Moved Non…" at bounding box center [160, 214] width 156 height 13
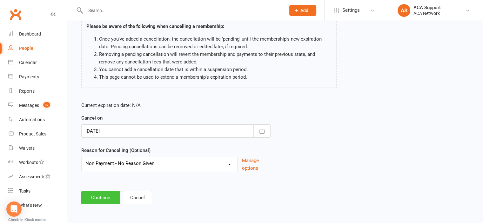
click at [97, 196] on button "Continue" at bounding box center [100, 197] width 39 height 13
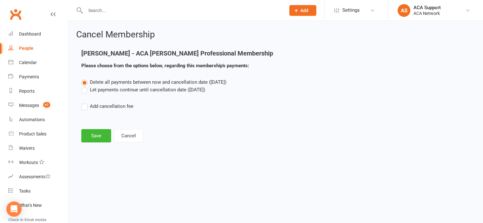
scroll to position [0, 0]
click at [98, 135] on button "Save" at bounding box center [96, 135] width 30 height 13
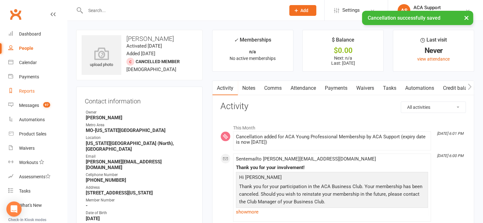
click at [26, 91] on div "Reports" at bounding box center [27, 91] width 16 height 5
select select "100"
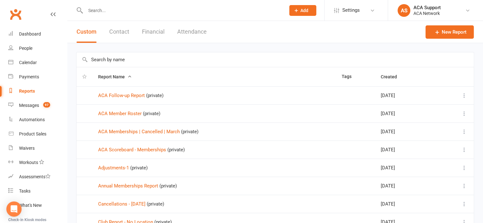
scroll to position [219, 0]
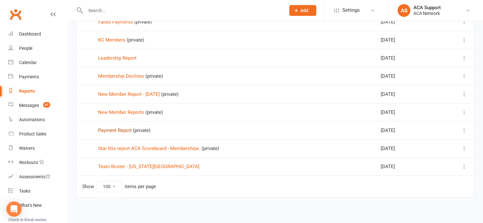
click at [104, 129] on link "Payment Report" at bounding box center [115, 131] width 34 height 6
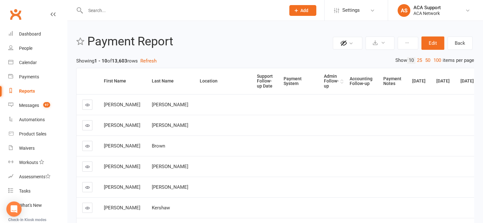
click at [324, 82] on div "Admin Follow-up" at bounding box center [331, 81] width 15 height 15
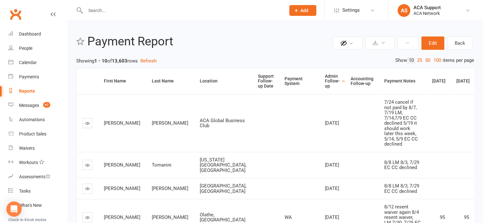
click at [418, 59] on link "25" at bounding box center [420, 60] width 8 height 7
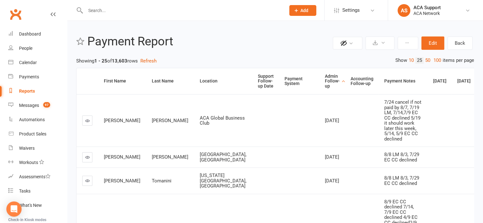
click at [125, 11] on input "text" at bounding box center [183, 10] width 198 height 9
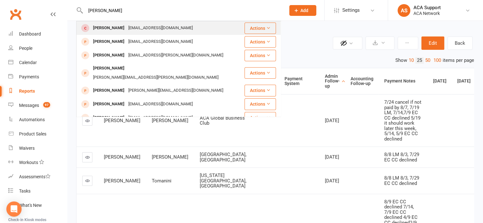
type input "[PERSON_NAME]"
click at [126, 28] on div "[EMAIL_ADDRESS][DOMAIN_NAME]" at bounding box center [160, 28] width 68 height 9
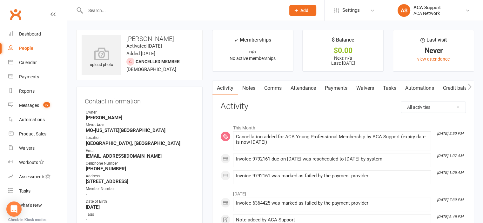
click at [337, 90] on link "Payments" at bounding box center [336, 88] width 31 height 15
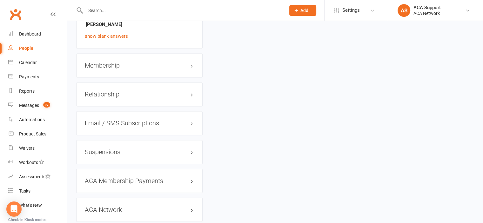
scroll to position [1012, 0]
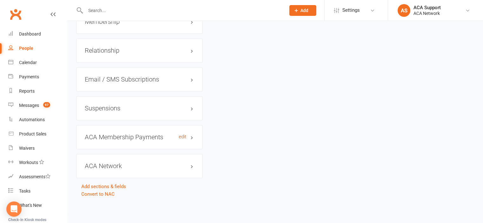
click at [181, 137] on link "edit" at bounding box center [183, 136] width 8 height 5
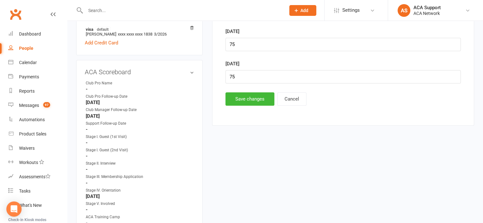
scroll to position [344, 0]
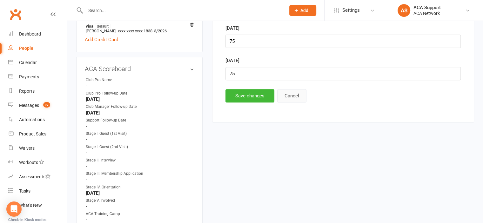
click at [289, 96] on button "Cancel" at bounding box center [291, 95] width 29 height 13
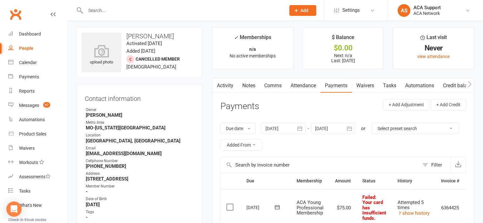
scroll to position [0, 0]
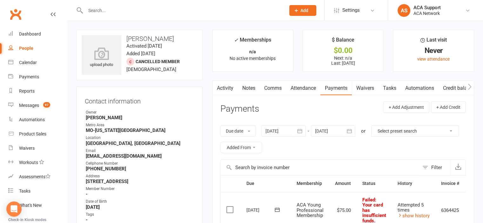
click at [107, 10] on input "text" at bounding box center [183, 10] width 198 height 9
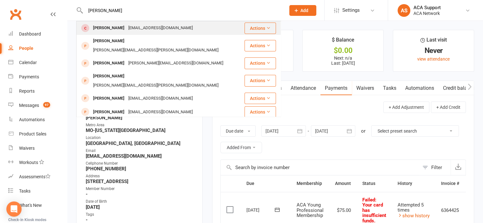
type input "[PERSON_NAME]"
click at [104, 26] on div "[PERSON_NAME]" at bounding box center [108, 28] width 35 height 9
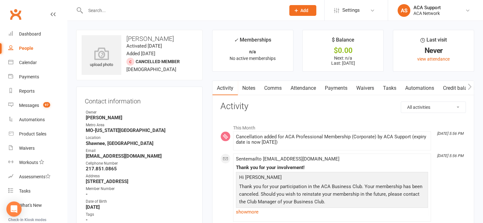
click at [334, 88] on link "Payments" at bounding box center [336, 88] width 31 height 15
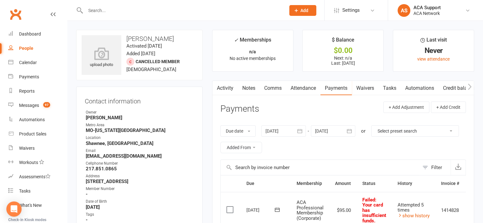
click at [110, 11] on input "text" at bounding box center [183, 10] width 198 height 9
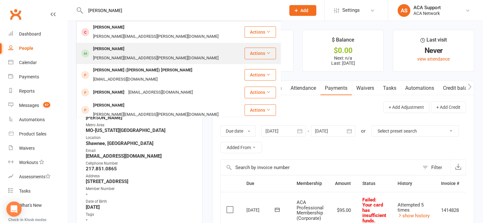
type input "[PERSON_NAME]"
click at [105, 44] on div "[PERSON_NAME]" at bounding box center [108, 48] width 35 height 9
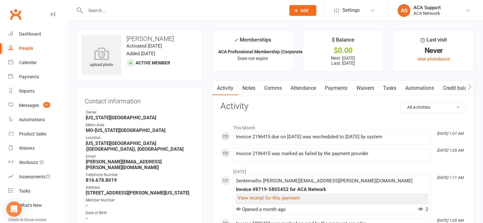
click at [336, 87] on link "Payments" at bounding box center [336, 88] width 31 height 15
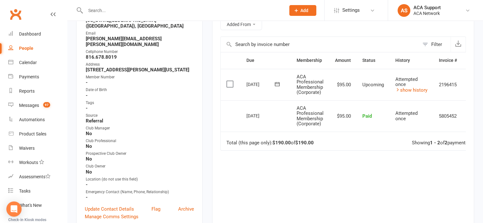
scroll to position [126, 0]
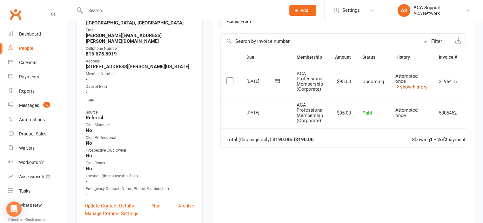
click at [410, 85] on link "show history" at bounding box center [412, 87] width 32 height 6
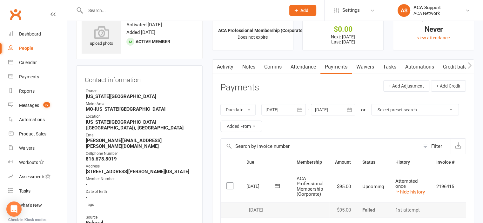
scroll to position [13, 0]
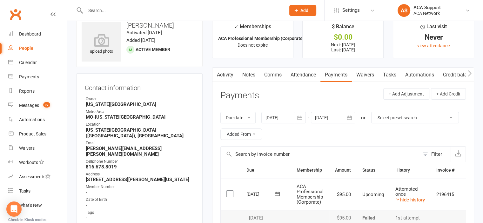
click at [269, 75] on link "Comms" at bounding box center [273, 75] width 26 height 15
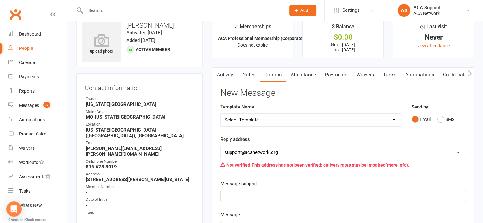
click at [262, 119] on select "Select Template [Email] ACA Club Life Email [Email] Club Coffee Message [Email]…" at bounding box center [311, 120] width 181 height 13
select select "3"
click at [221, 114] on select "Select Template [Email] ACA Club Life Email [Email] Club Coffee Message [Email]…" at bounding box center [311, 120] width 181 height 13
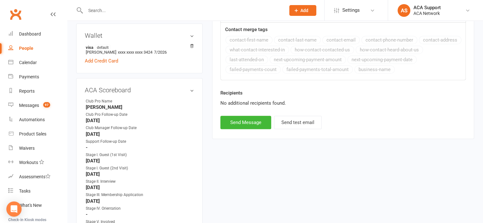
scroll to position [340, 0]
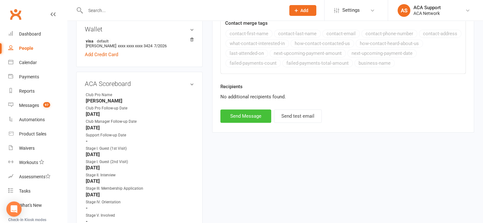
click at [239, 115] on button "Send Message" at bounding box center [246, 116] width 51 height 13
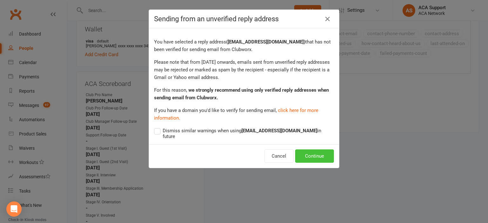
click at [305, 151] on button "Continue" at bounding box center [314, 156] width 39 height 13
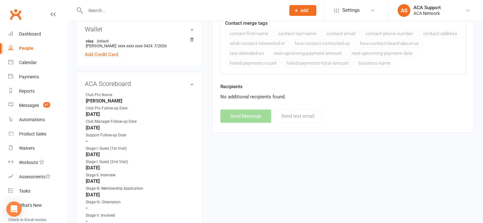
select select
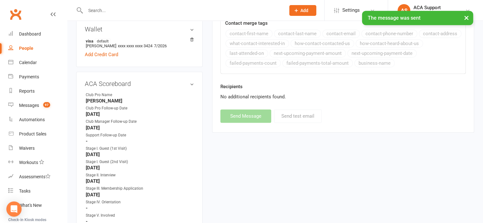
scroll to position [1090, 0]
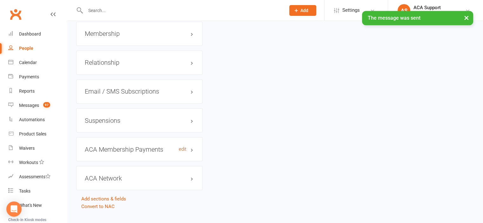
click at [183, 146] on link "edit" at bounding box center [183, 148] width 8 height 5
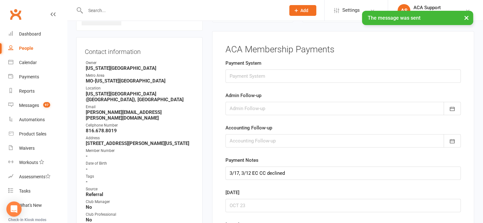
scroll to position [48, 0]
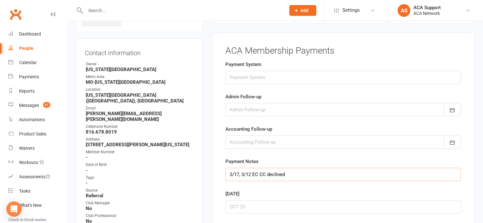
click at [228, 173] on input "3/17, 3/12 EC CC declined" at bounding box center [343, 174] width 235 height 13
type input "8/12 EC CC declined 3/17, 3/12 EC CC declined"
click at [451, 109] on icon "button" at bounding box center [452, 110] width 6 height 6
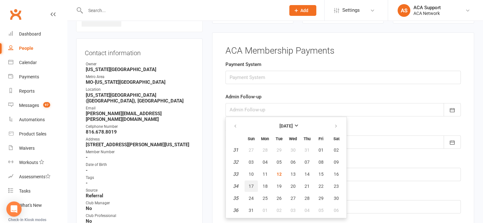
click at [249, 184] on span "17" at bounding box center [251, 186] width 5 height 5
type input "[DATE]"
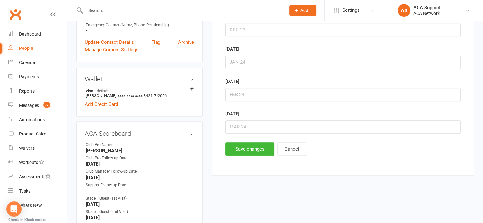
scroll to position [294, 0]
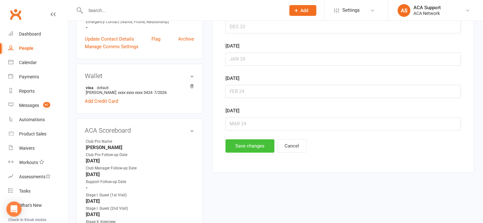
click at [244, 142] on button "Save changes" at bounding box center [250, 146] width 49 height 13
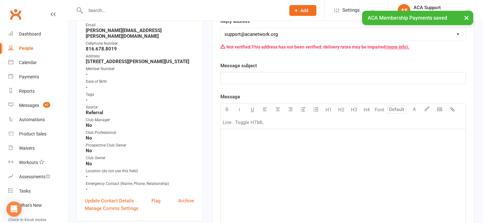
scroll to position [0, 0]
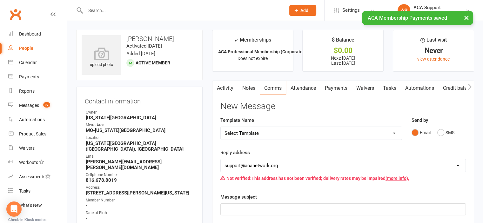
click at [223, 85] on link "Activity" at bounding box center [225, 88] width 25 height 15
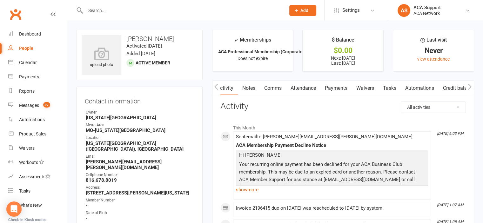
click at [127, 10] on input "text" at bounding box center [183, 10] width 198 height 9
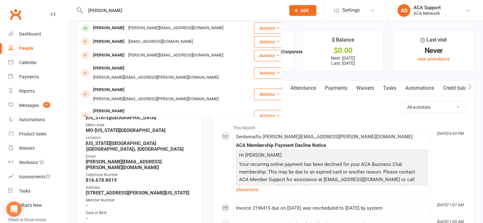
type input "[PERSON_NAME]"
click at [120, 28] on div "[PERSON_NAME]" at bounding box center [108, 28] width 35 height 9
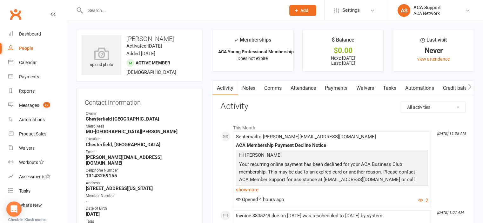
click at [341, 87] on link "Payments" at bounding box center [336, 88] width 31 height 15
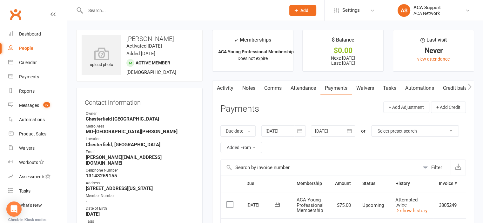
click at [225, 85] on link "Activity" at bounding box center [225, 88] width 25 height 15
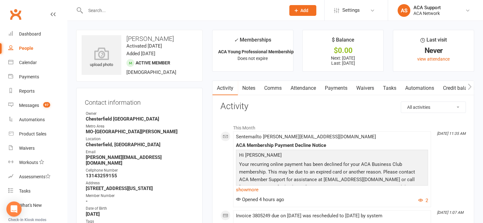
click at [105, 10] on input "text" at bounding box center [183, 10] width 198 height 9
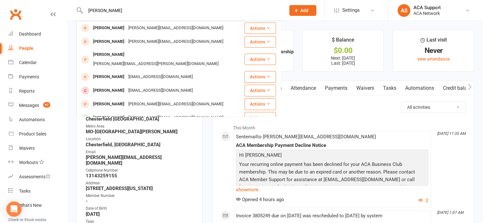
click at [111, 10] on input "[PERSON_NAME]" at bounding box center [183, 10] width 198 height 9
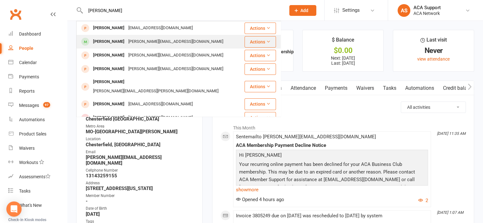
type input "[PERSON_NAME]"
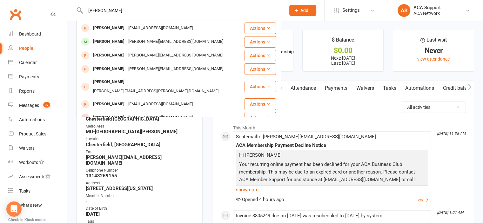
click at [99, 40] on div "[PERSON_NAME]" at bounding box center [108, 41] width 35 height 9
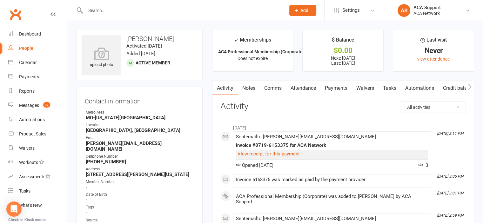
click at [365, 88] on link "Waivers" at bounding box center [365, 88] width 27 height 15
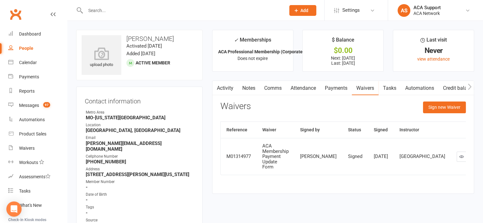
click at [106, 12] on input "text" at bounding box center [183, 10] width 198 height 9
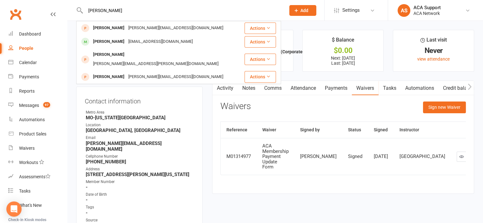
type input "[PERSON_NAME]"
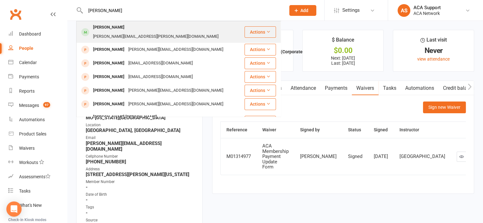
click at [113, 26] on div "[PERSON_NAME]" at bounding box center [108, 27] width 35 height 9
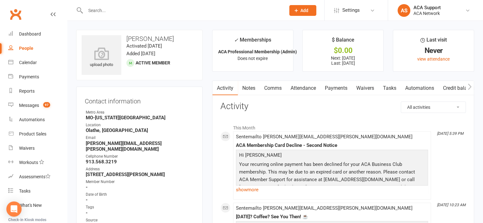
click at [97, 10] on input "text" at bounding box center [183, 10] width 198 height 9
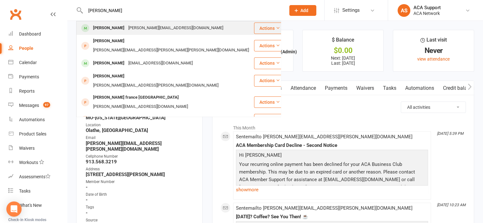
type input "[PERSON_NAME]"
click at [126, 27] on div "[PERSON_NAME][EMAIL_ADDRESS][DOMAIN_NAME]" at bounding box center [175, 28] width 99 height 9
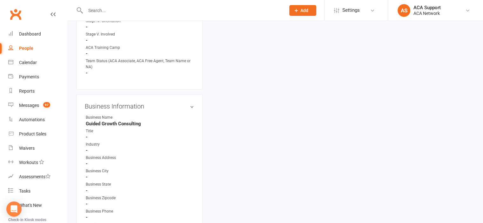
scroll to position [520, 0]
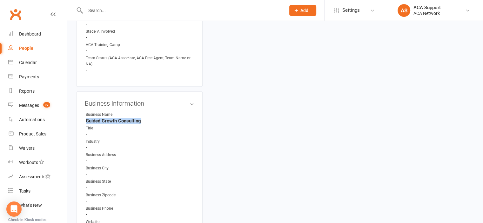
drag, startPoint x: 142, startPoint y: 118, endPoint x: 87, endPoint y: 117, distance: 55.6
click at [87, 118] on strong "Guided Growth Consulting" at bounding box center [140, 121] width 108 height 6
copy strong "Guided Growth Consulting"
click at [133, 11] on input "text" at bounding box center [183, 10] width 198 height 9
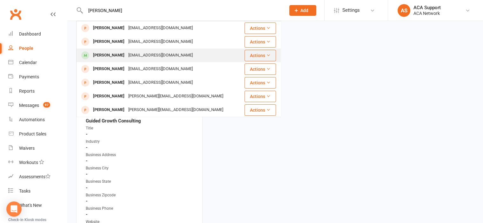
type input "[PERSON_NAME]"
click at [120, 53] on div "[PERSON_NAME]" at bounding box center [108, 55] width 35 height 9
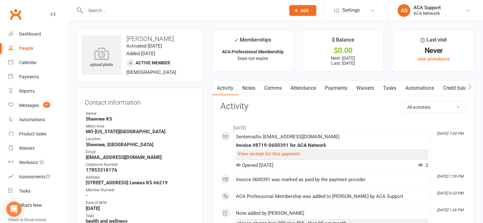
click at [122, 11] on input "text" at bounding box center [183, 10] width 198 height 9
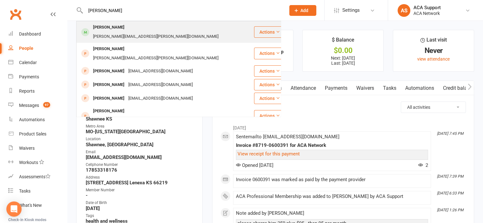
type input "[PERSON_NAME]"
click at [116, 32] on div "[PERSON_NAME][EMAIL_ADDRESS][PERSON_NAME][DOMAIN_NAME]" at bounding box center [155, 36] width 129 height 9
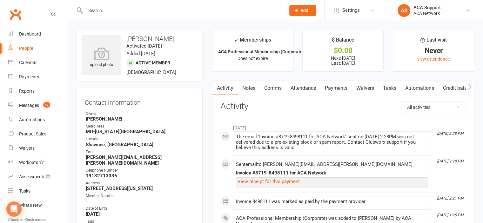
click at [108, 9] on input "text" at bounding box center [183, 10] width 198 height 9
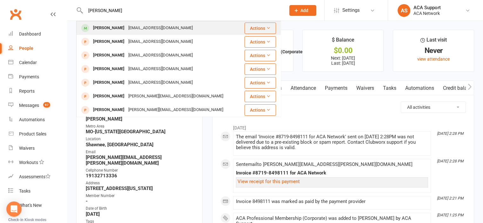
type input "[PERSON_NAME]"
click at [111, 25] on div "[PERSON_NAME]" at bounding box center [108, 28] width 35 height 9
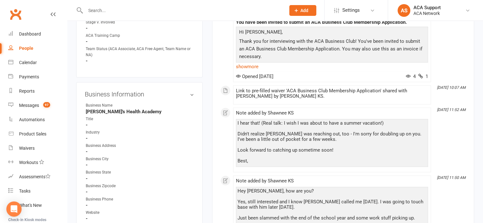
scroll to position [529, 0]
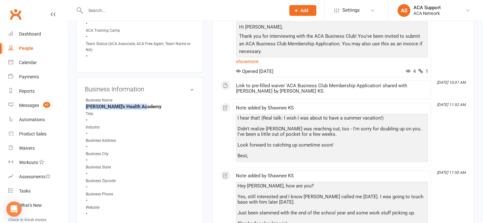
drag, startPoint x: 145, startPoint y: 109, endPoint x: 85, endPoint y: 110, distance: 60.4
click at [85, 109] on li "Business Name [PERSON_NAME]'s Health Academy" at bounding box center [139, 104] width 109 height 12
copy strong "[PERSON_NAME]'s Health Academy"
click at [25, 86] on link "Reports" at bounding box center [37, 91] width 59 height 14
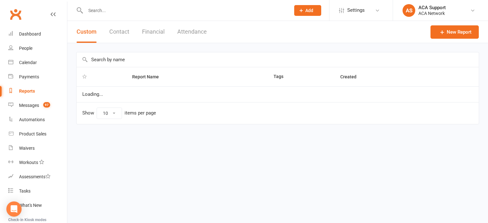
select select "100"
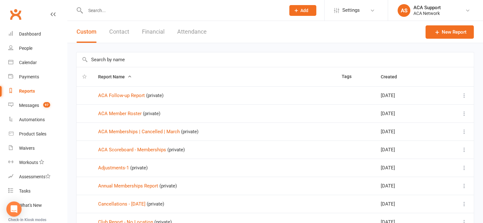
scroll to position [219, 0]
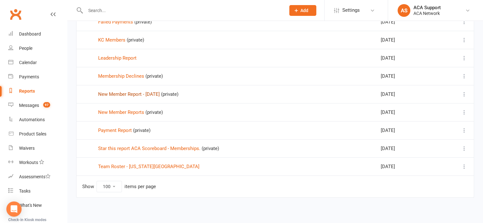
click at [118, 92] on link "New Member Report - [DATE]" at bounding box center [129, 95] width 62 height 6
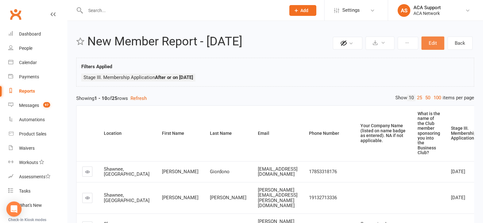
click at [433, 42] on button "Edit" at bounding box center [433, 43] width 23 height 13
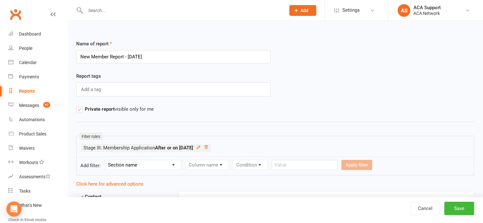
click at [135, 56] on input "New Member Report - [DATE]" at bounding box center [173, 56] width 194 height 13
type input "New Member Report - [DATE]"
click at [145, 166] on select "Section name Contact Attendance Aggregate Payment Booking Waitlist Attendees Ca…" at bounding box center [143, 165] width 76 height 10
select select "22"
click at [106, 160] on select "Section name Contact Attendance Aggregate Payment Booking Waitlist Attendees Ca…" at bounding box center [143, 165] width 76 height 10
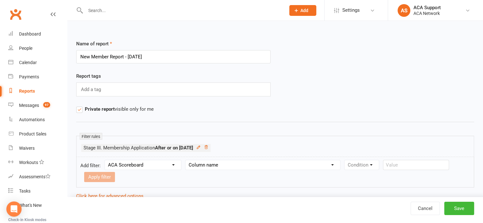
click at [202, 164] on select "Column name Club Pro Name Club Pro Follow-up Date Club Manager Follow-up Date S…" at bounding box center [263, 165] width 155 height 10
select select "7"
click at [186, 160] on select "Column name Club Pro Name Club Pro Follow-up Date Club Manager Follow-up Date S…" at bounding box center [263, 165] width 155 height 10
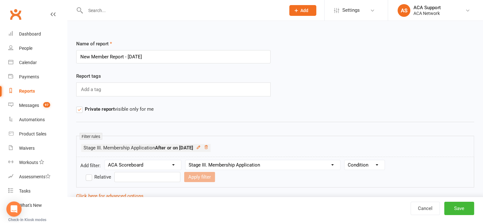
click at [357, 165] on select "Condition Is Is not Before After Before or on After or on Is blank Is not blank" at bounding box center [365, 165] width 40 height 10
select select "5"
click at [345, 160] on select "Condition Is Is not Before After Before or on After or on Is blank Is not blank" at bounding box center [365, 165] width 40 height 10
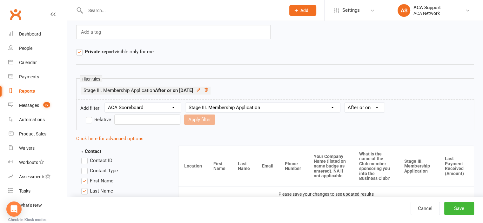
click at [138, 119] on input "text" at bounding box center [147, 120] width 66 height 10
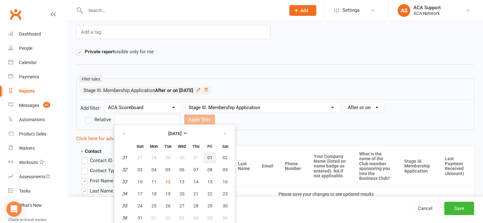
click at [208, 155] on span "01" at bounding box center [209, 157] width 5 height 5
type input "[DATE]"
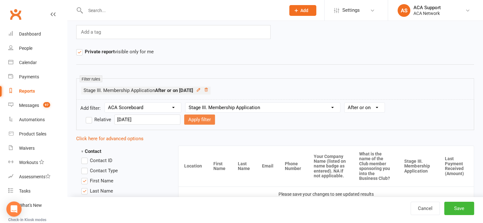
click at [193, 118] on button "Apply filter" at bounding box center [199, 120] width 31 height 10
select select
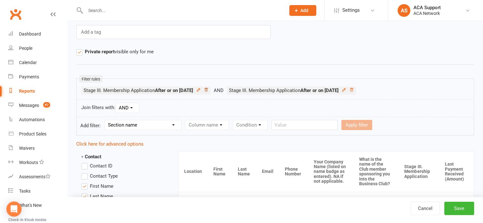
click at [208, 88] on icon at bounding box center [206, 90] width 4 height 4
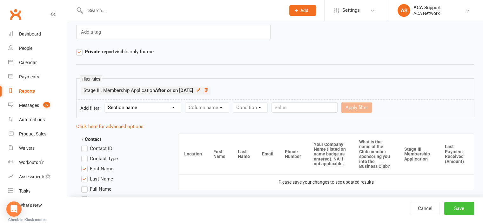
click at [462, 206] on button "Save" at bounding box center [460, 208] width 30 height 13
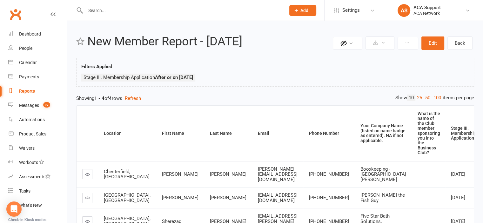
click at [115, 7] on input "text" at bounding box center [183, 10] width 198 height 9
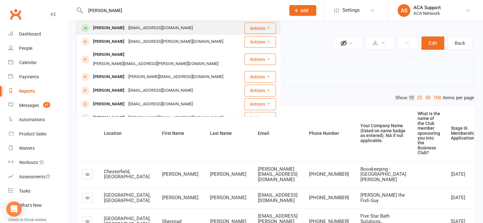
type input "[PERSON_NAME]"
click at [109, 28] on div "[PERSON_NAME]" at bounding box center [108, 28] width 35 height 9
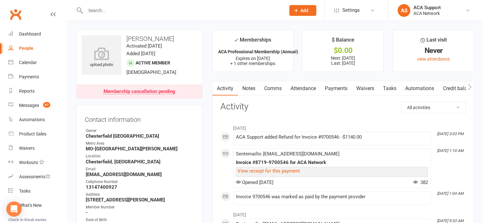
click at [342, 86] on link "Payments" at bounding box center [336, 88] width 31 height 15
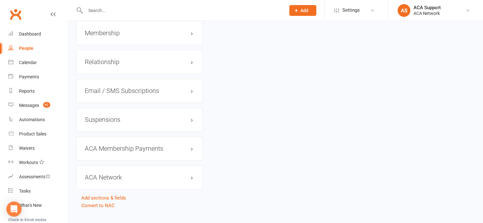
scroll to position [933, 0]
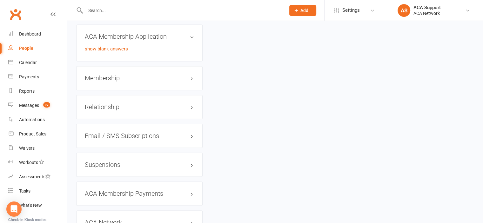
click at [127, 80] on h3 "Membership" at bounding box center [139, 78] width 109 height 7
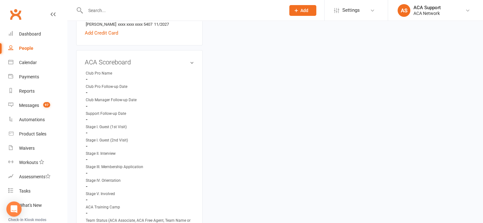
scroll to position [367, 0]
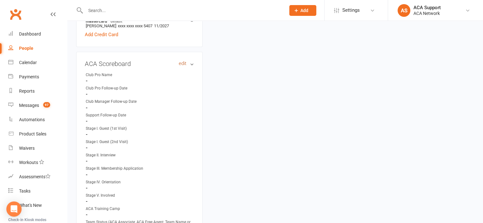
click at [183, 65] on link "edit" at bounding box center [183, 63] width 8 height 5
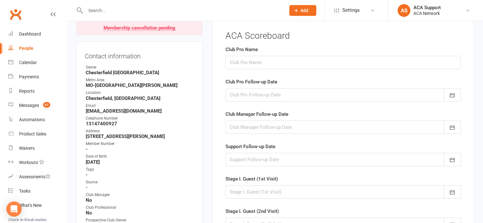
scroll to position [49, 0]
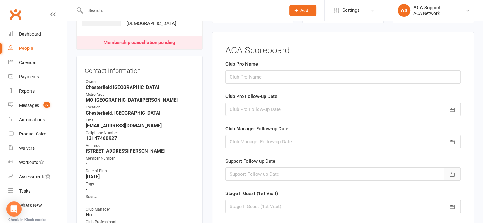
click at [452, 174] on icon "button" at bounding box center [452, 175] width 6 height 6
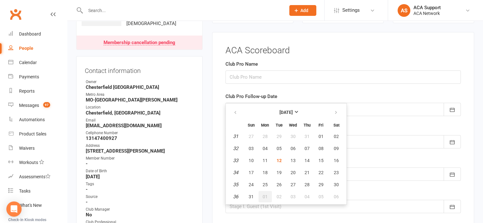
click at [265, 195] on span "01" at bounding box center [265, 196] width 5 height 5
type input "[DATE]"
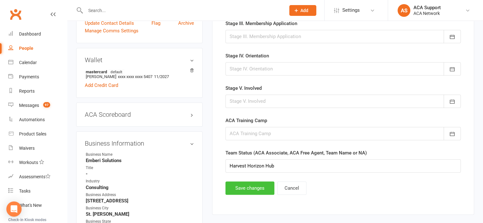
click at [236, 184] on button "Save changes" at bounding box center [250, 188] width 49 height 13
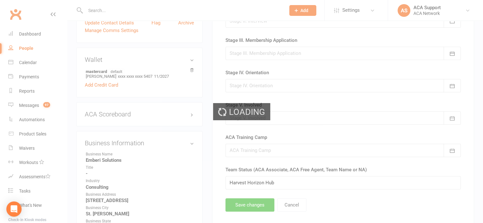
scroll to position [317, 0]
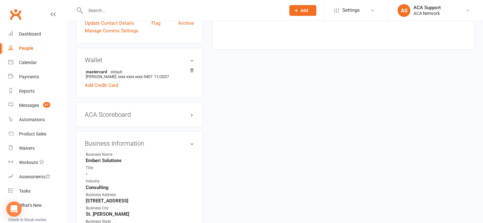
click at [153, 9] on input "text" at bounding box center [183, 10] width 198 height 9
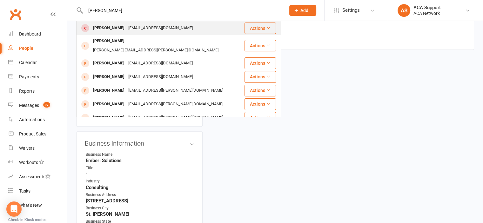
type input "[PERSON_NAME]"
click at [126, 27] on div "[EMAIL_ADDRESS][DOMAIN_NAME]" at bounding box center [160, 28] width 68 height 9
